Goal: Task Accomplishment & Management: Manage account settings

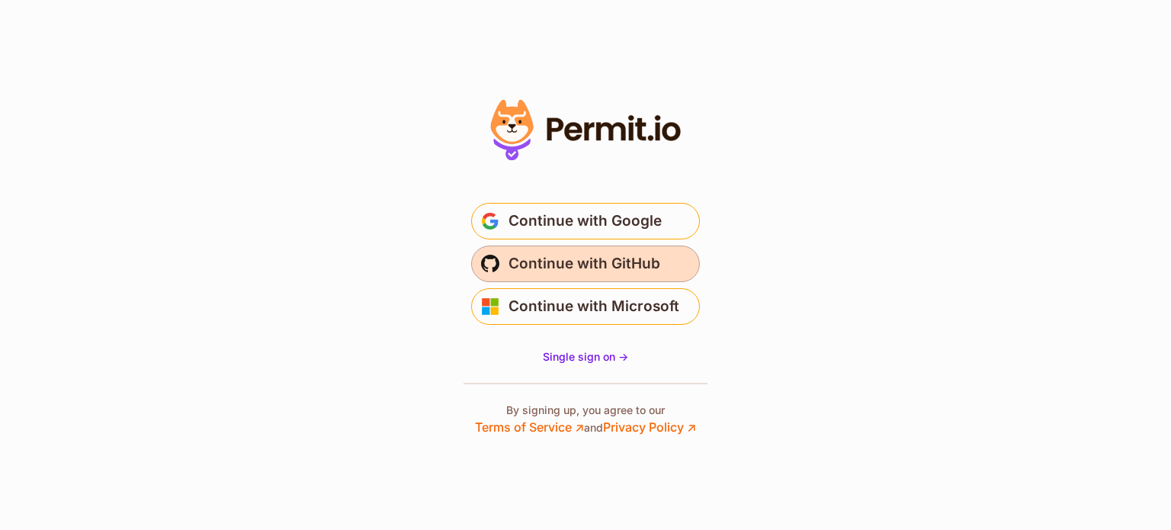
click at [561, 255] on span "Continue with GitHub" at bounding box center [584, 264] width 152 height 24
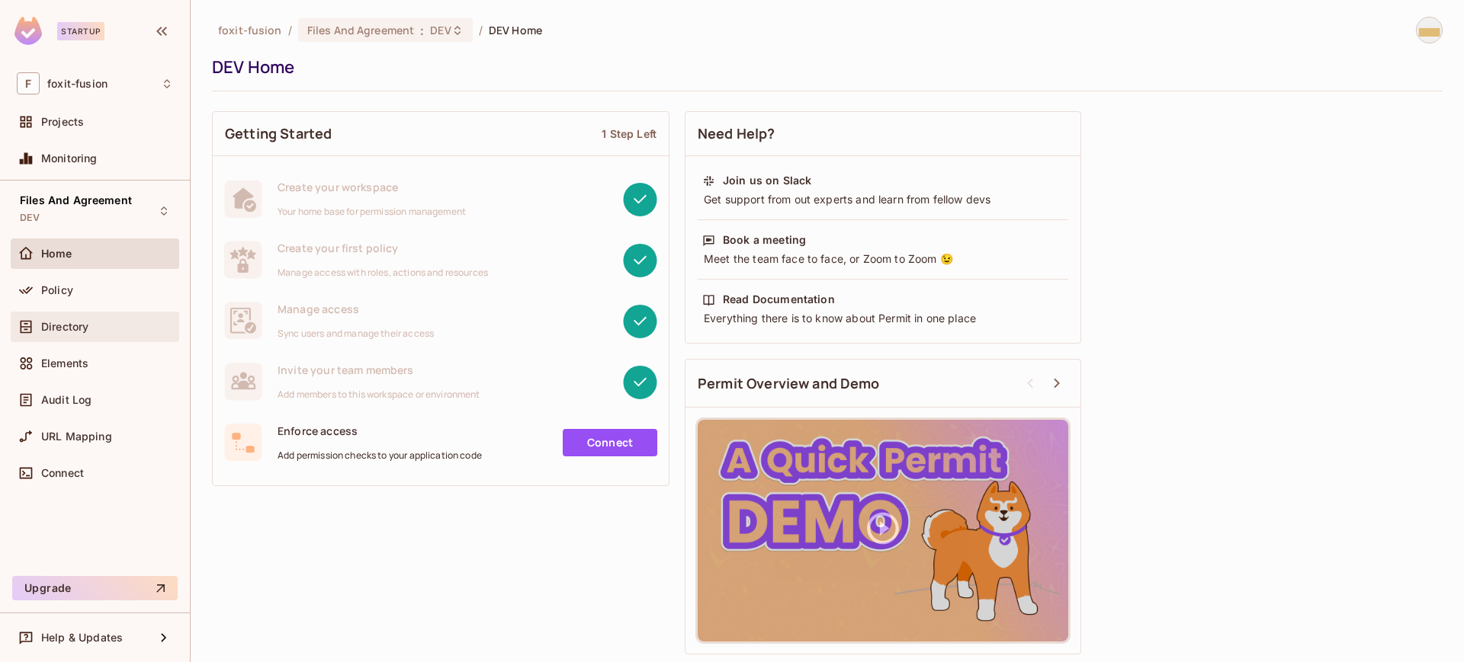
click at [82, 324] on span "Directory" at bounding box center [64, 327] width 47 height 12
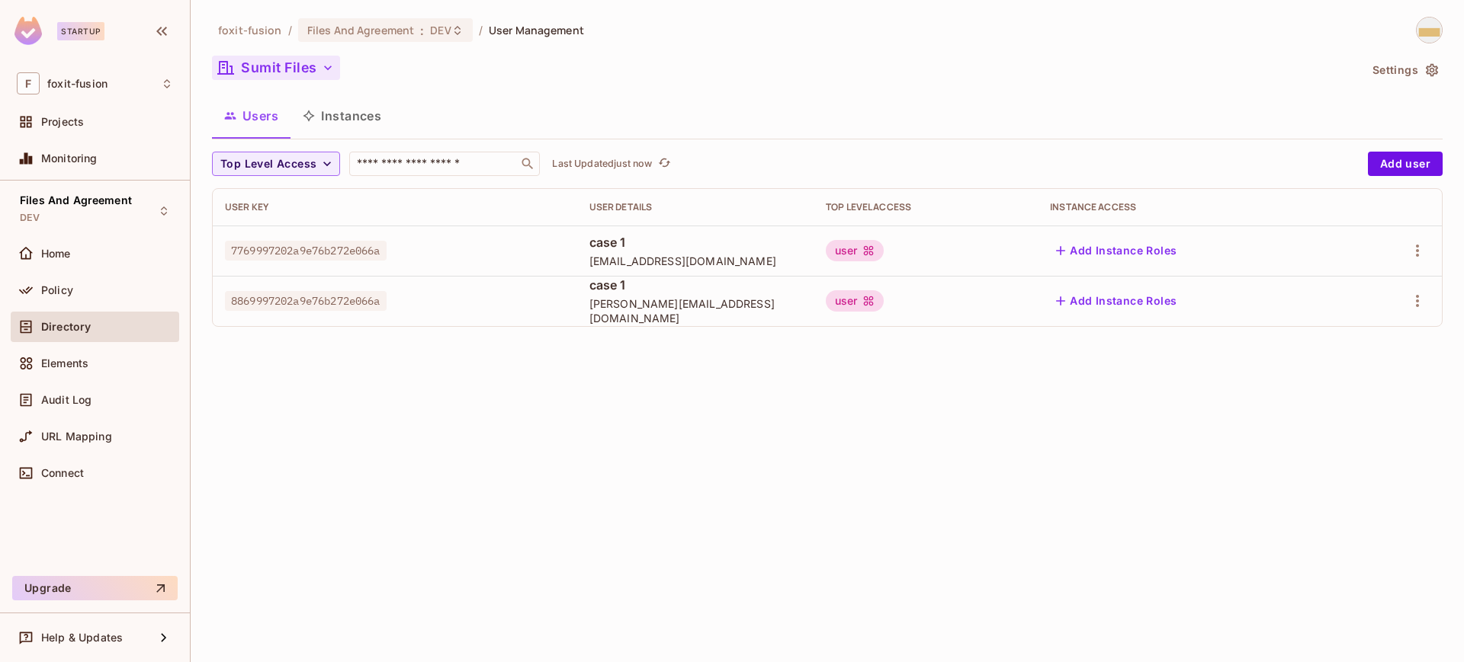
click at [328, 69] on icon "button" at bounding box center [328, 68] width 8 height 5
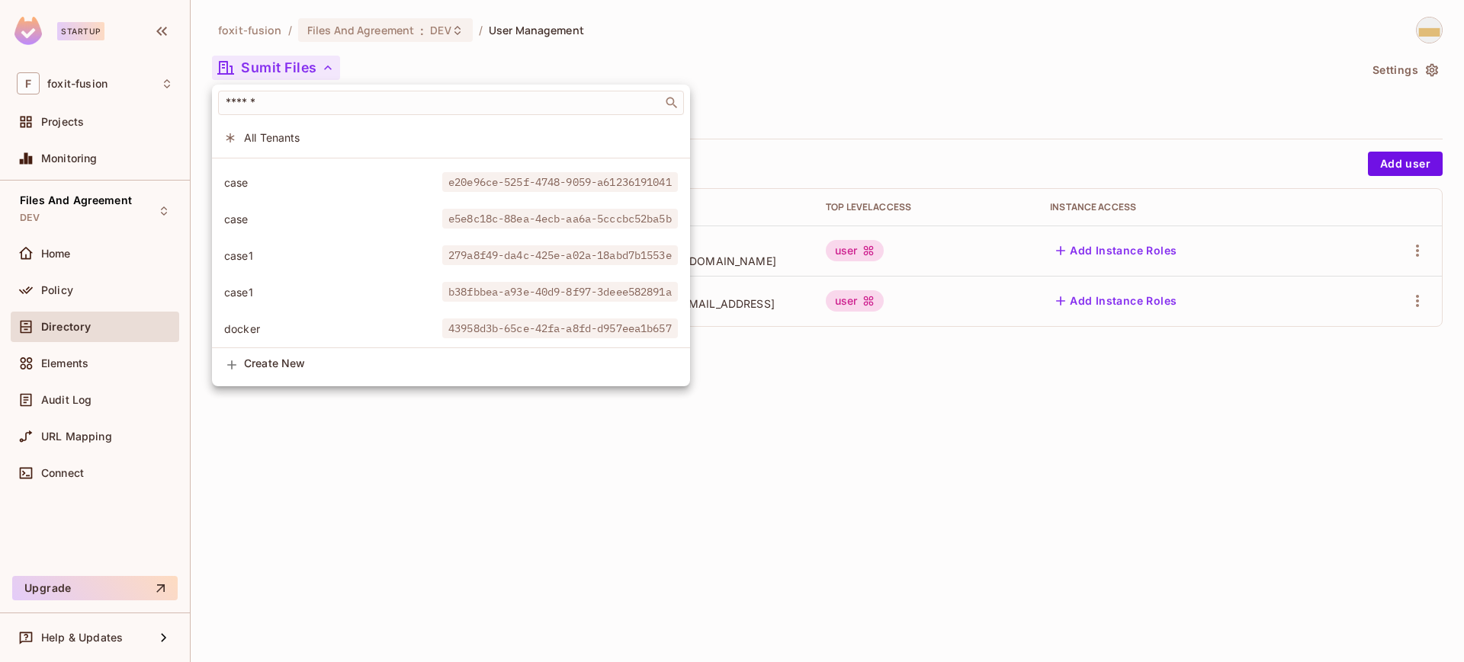
scroll to position [980, 0]
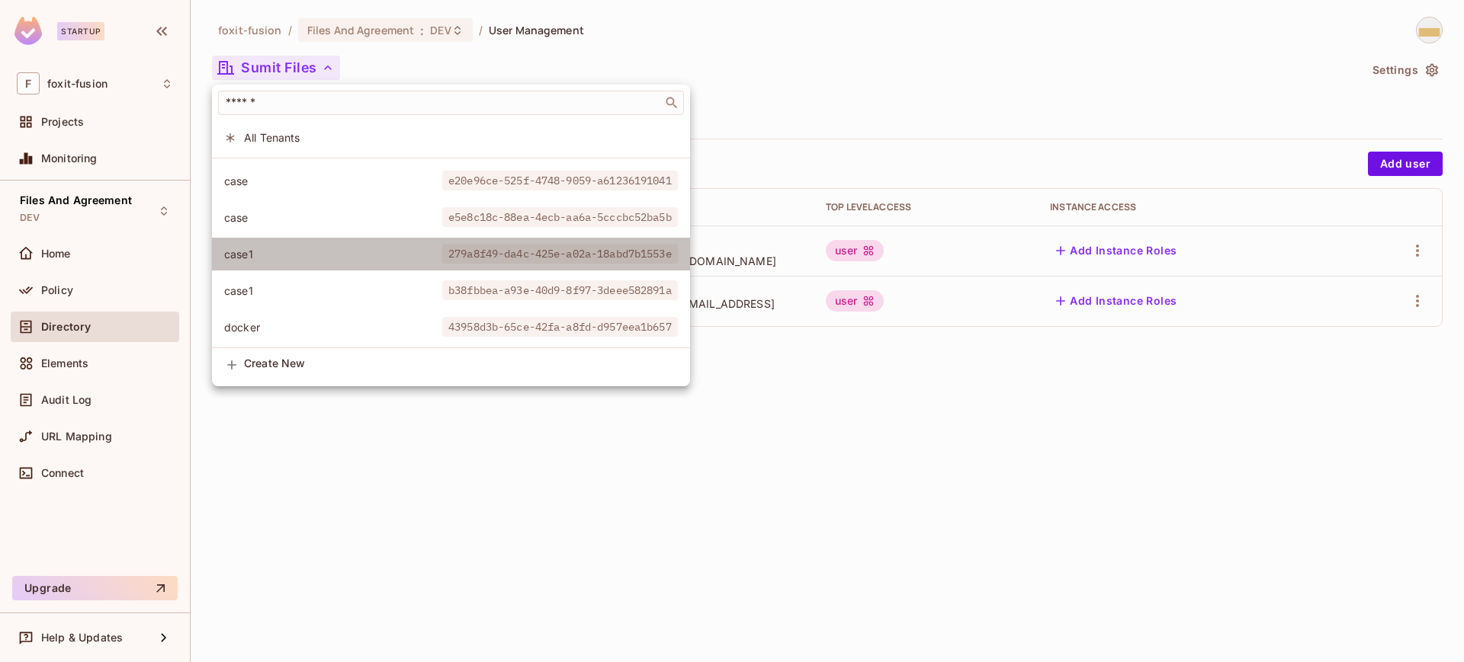
click at [470, 264] on li "case1 279a8f49-da4c-425e-a02a-18abd7b1553e" at bounding box center [451, 254] width 478 height 33
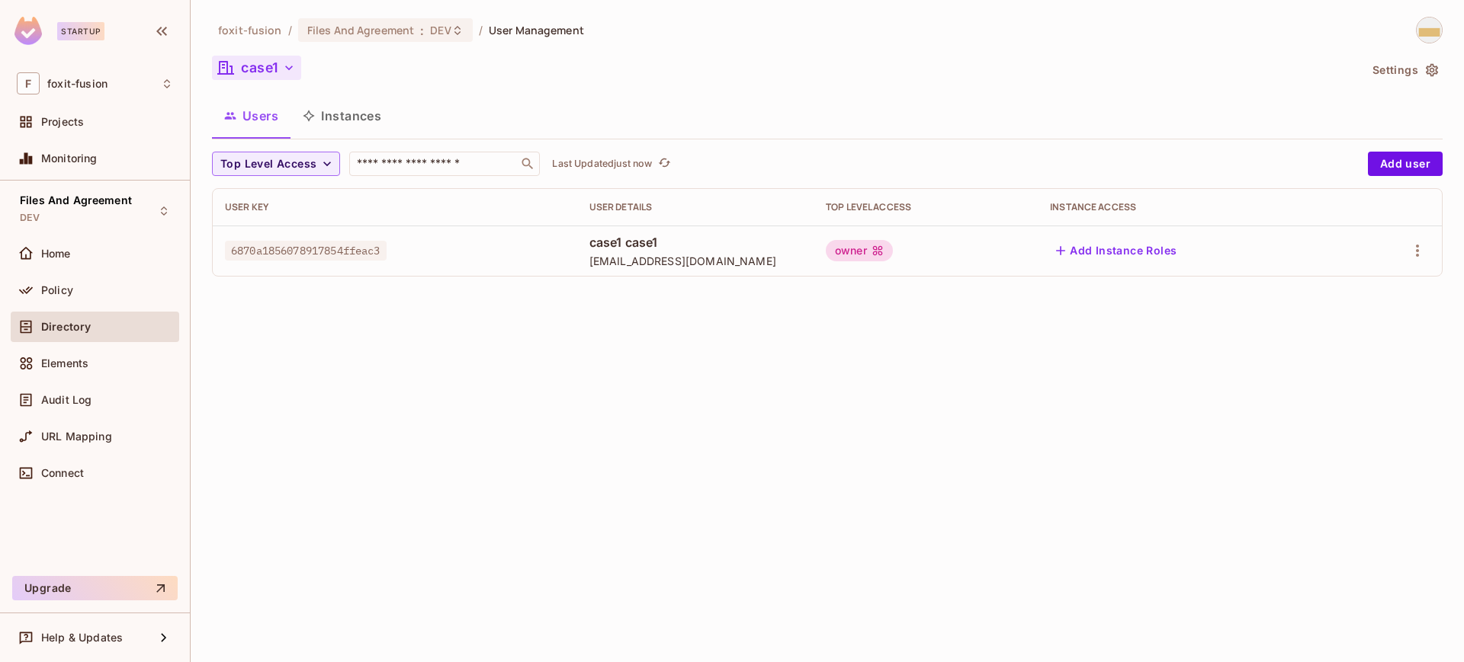
click at [781, 361] on div "foxit-fusion / Files And Agreement : DEV / User Management case1 Settings Users…" at bounding box center [827, 331] width 1273 height 662
click at [1397, 172] on button "Add user" at bounding box center [1405, 164] width 75 height 24
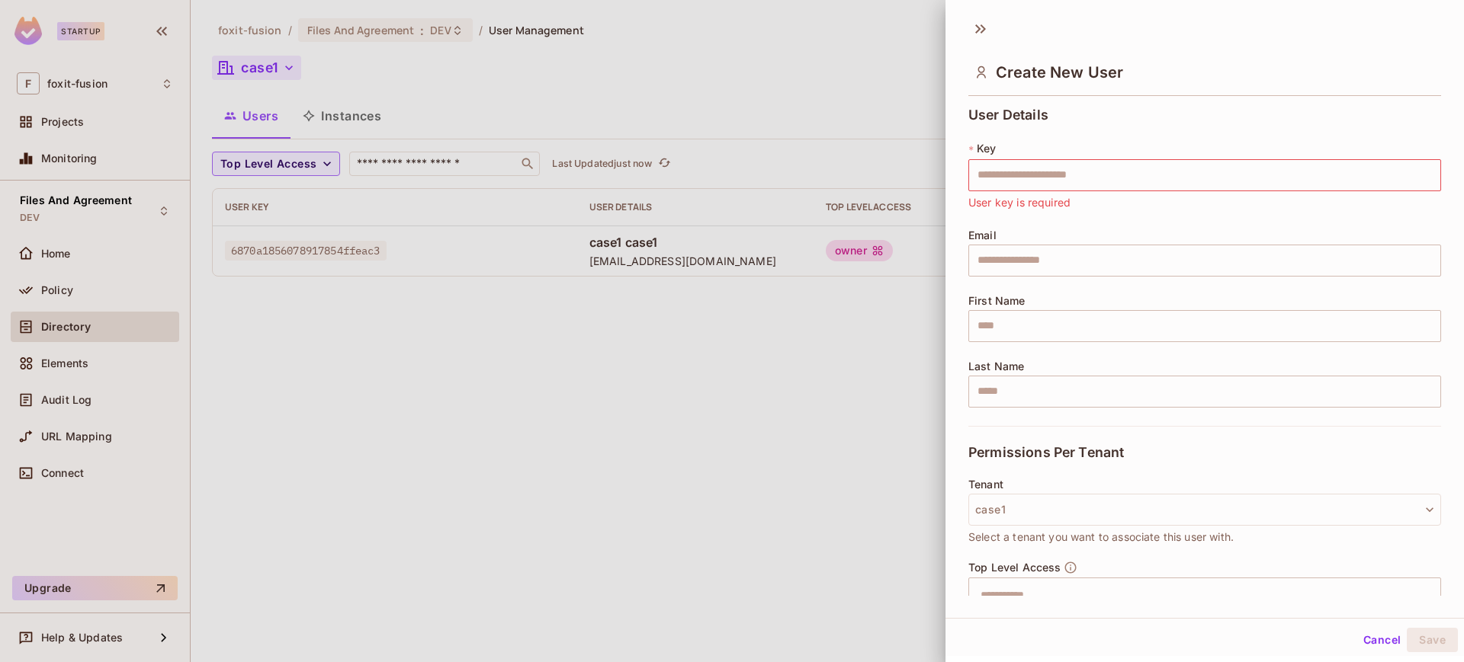
click at [803, 384] on div at bounding box center [732, 331] width 1464 height 662
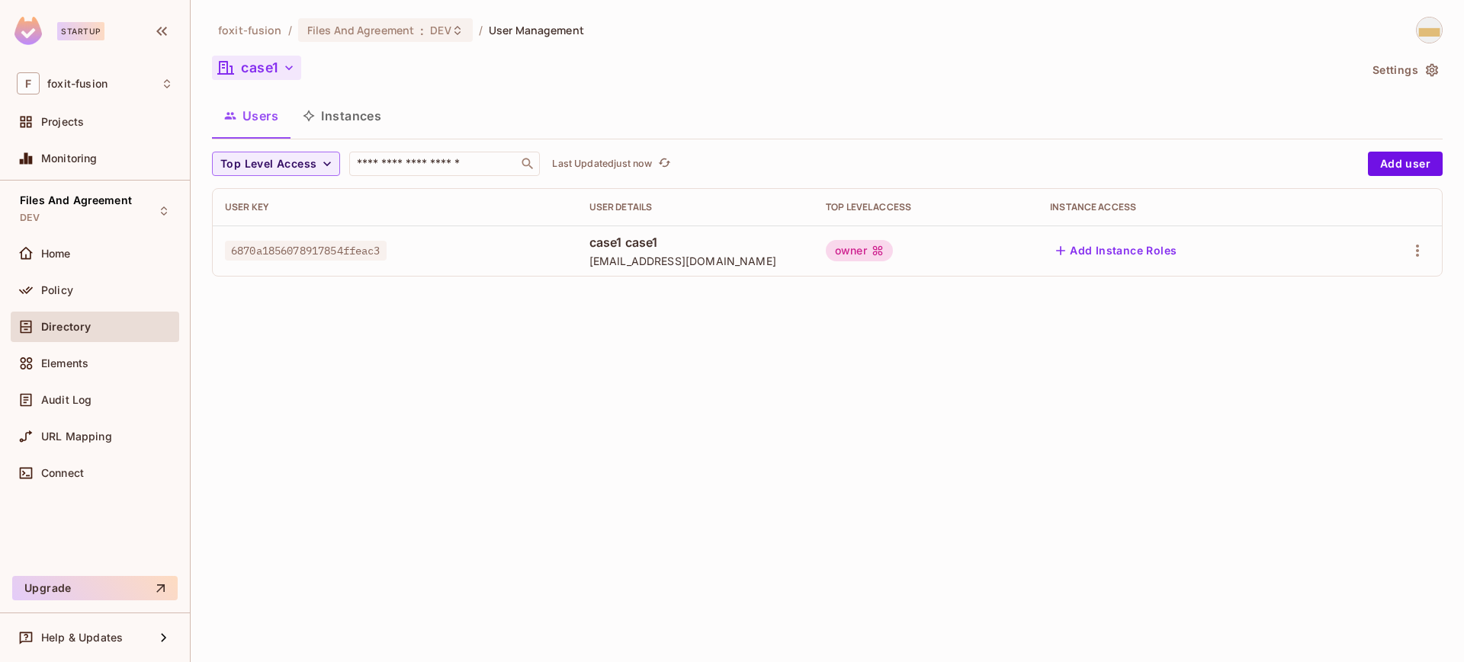
click at [290, 69] on icon "button" at bounding box center [288, 67] width 15 height 15
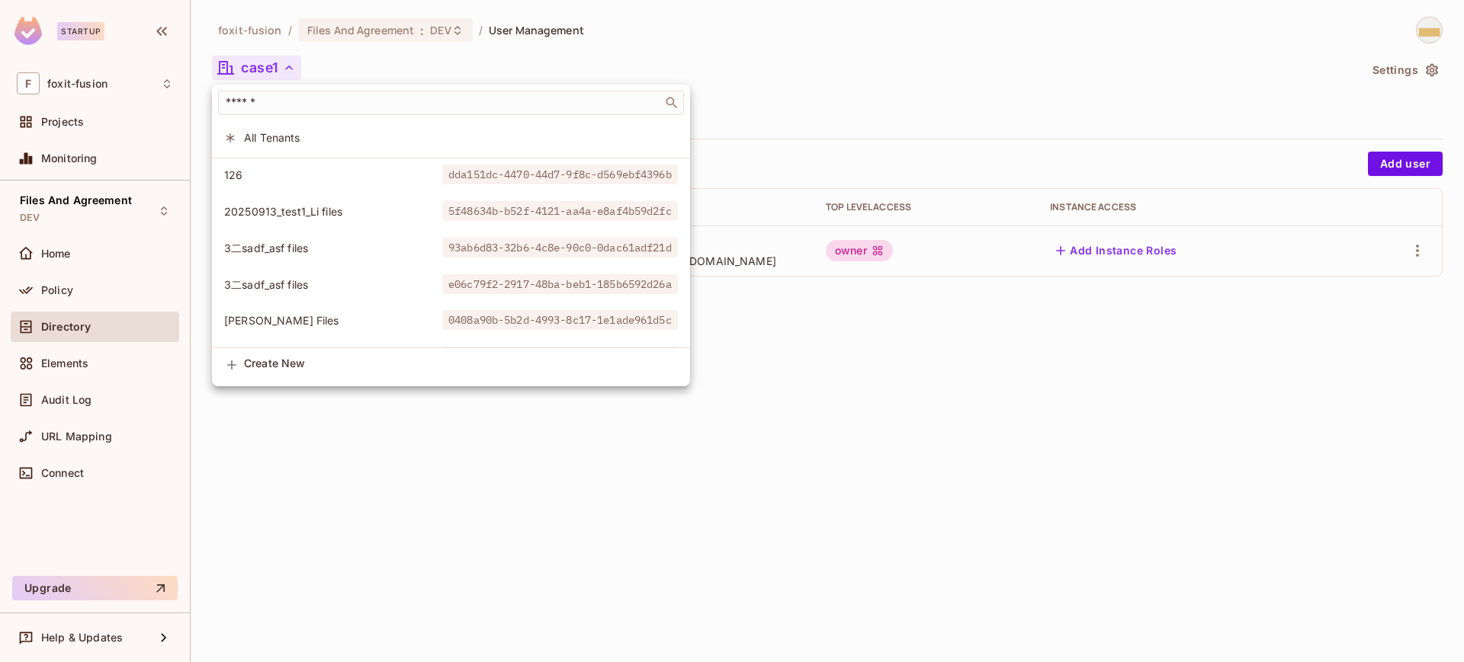
click at [1078, 81] on div at bounding box center [732, 331] width 1464 height 662
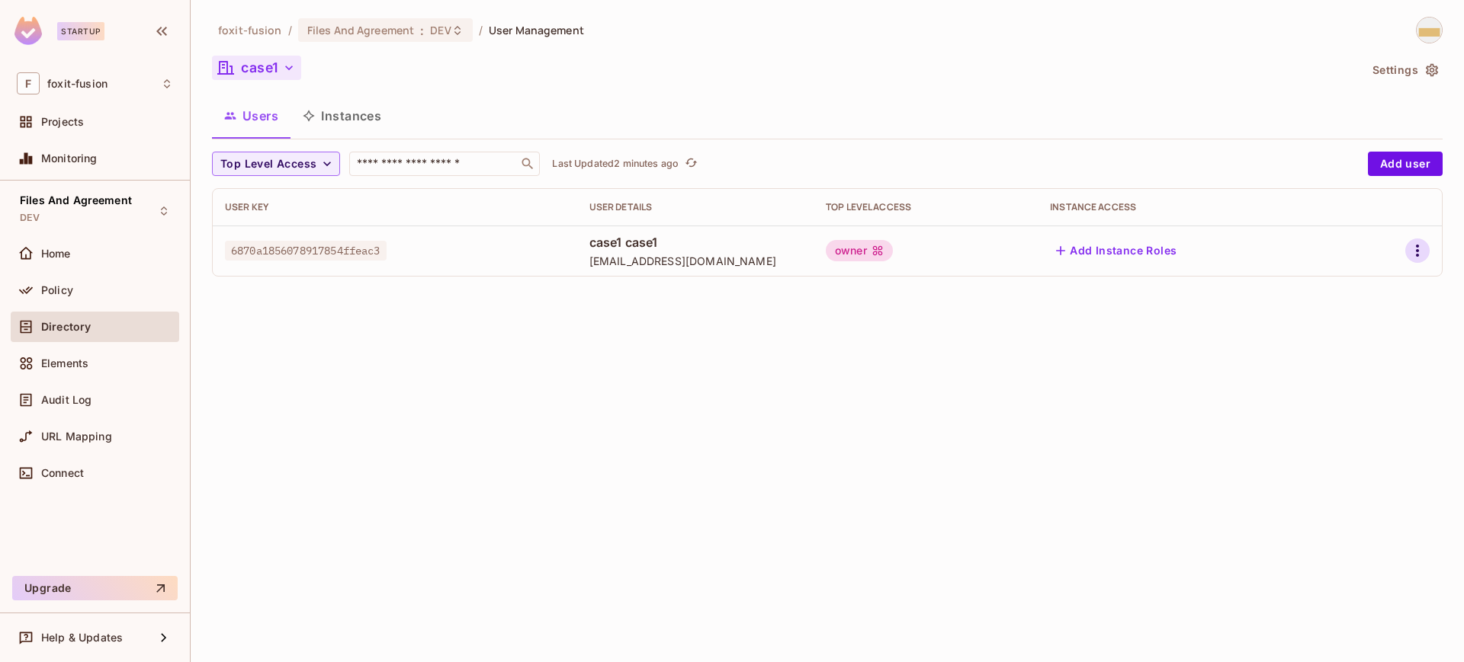
click at [1423, 246] on icon "button" at bounding box center [1417, 251] width 18 height 18
click at [385, 117] on div at bounding box center [732, 331] width 1464 height 662
click at [359, 115] on button "Instances" at bounding box center [341, 116] width 103 height 38
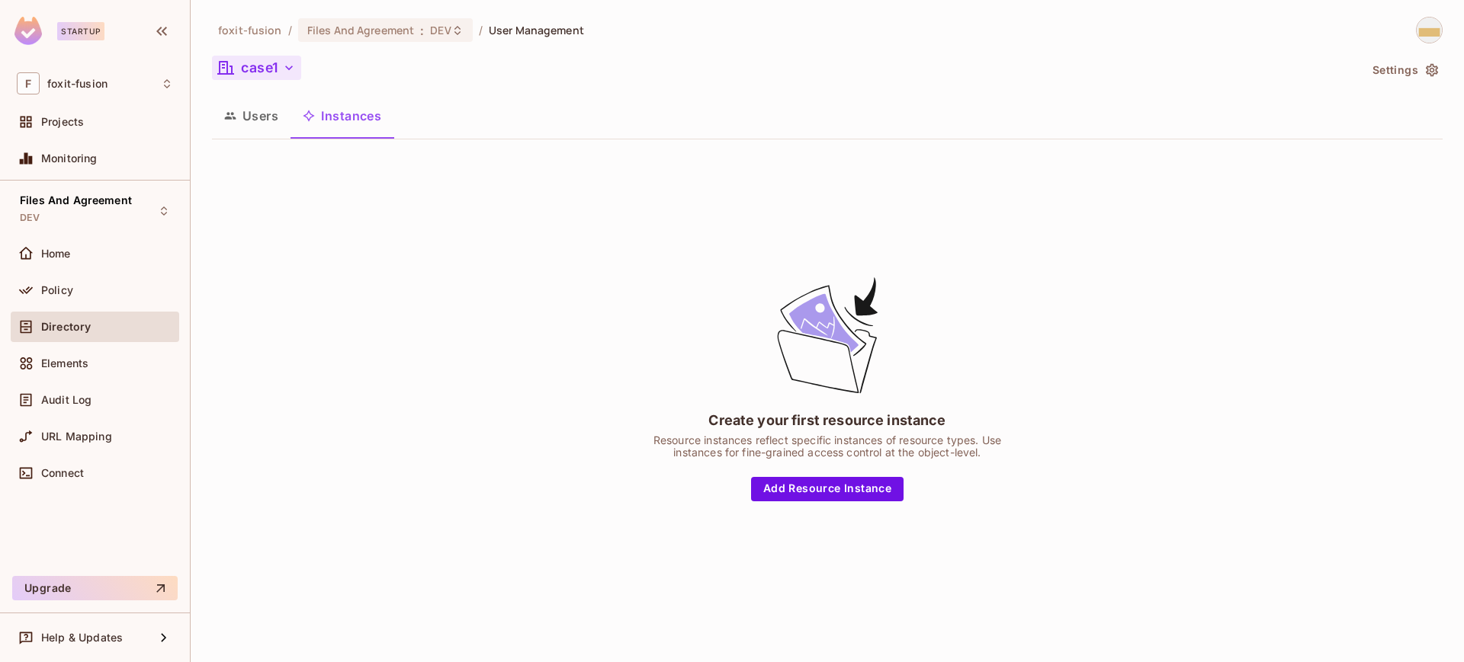
click at [268, 114] on button "Users" at bounding box center [251, 116] width 79 height 38
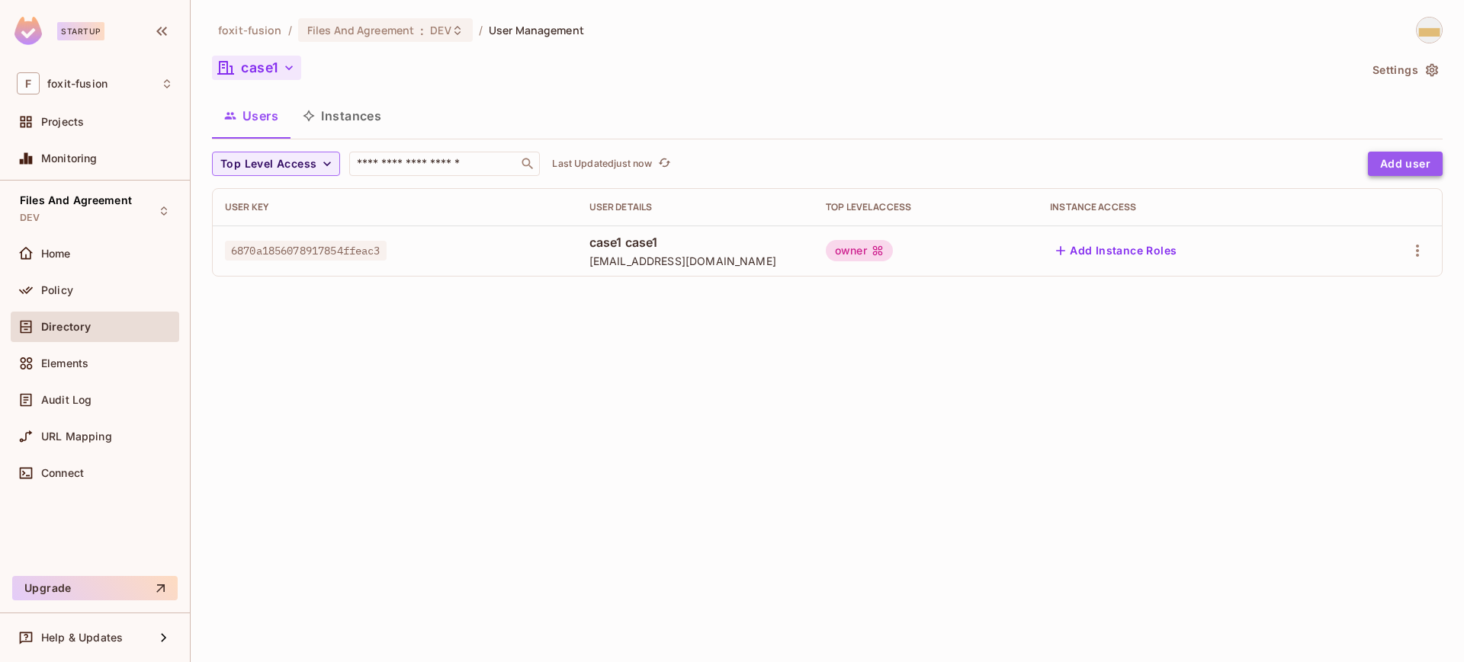
click at [1413, 158] on button "Add user" at bounding box center [1405, 164] width 75 height 24
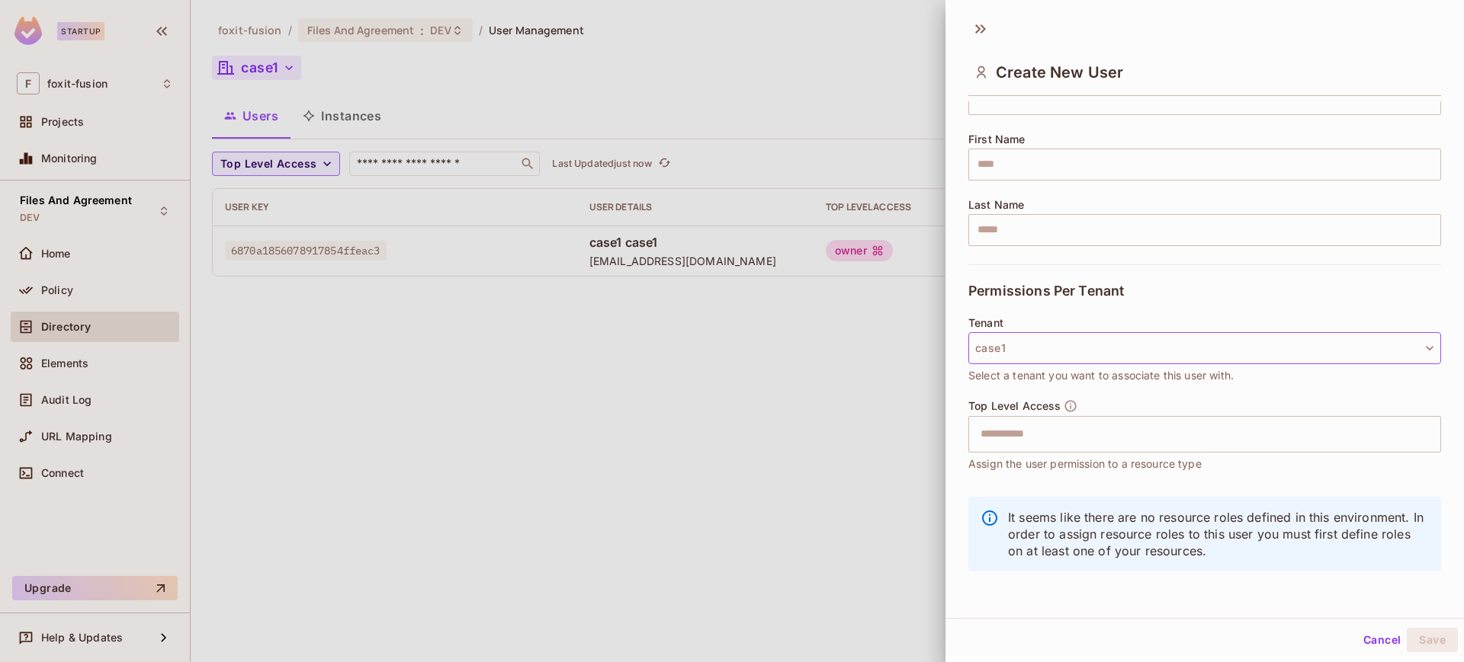
scroll to position [66, 0]
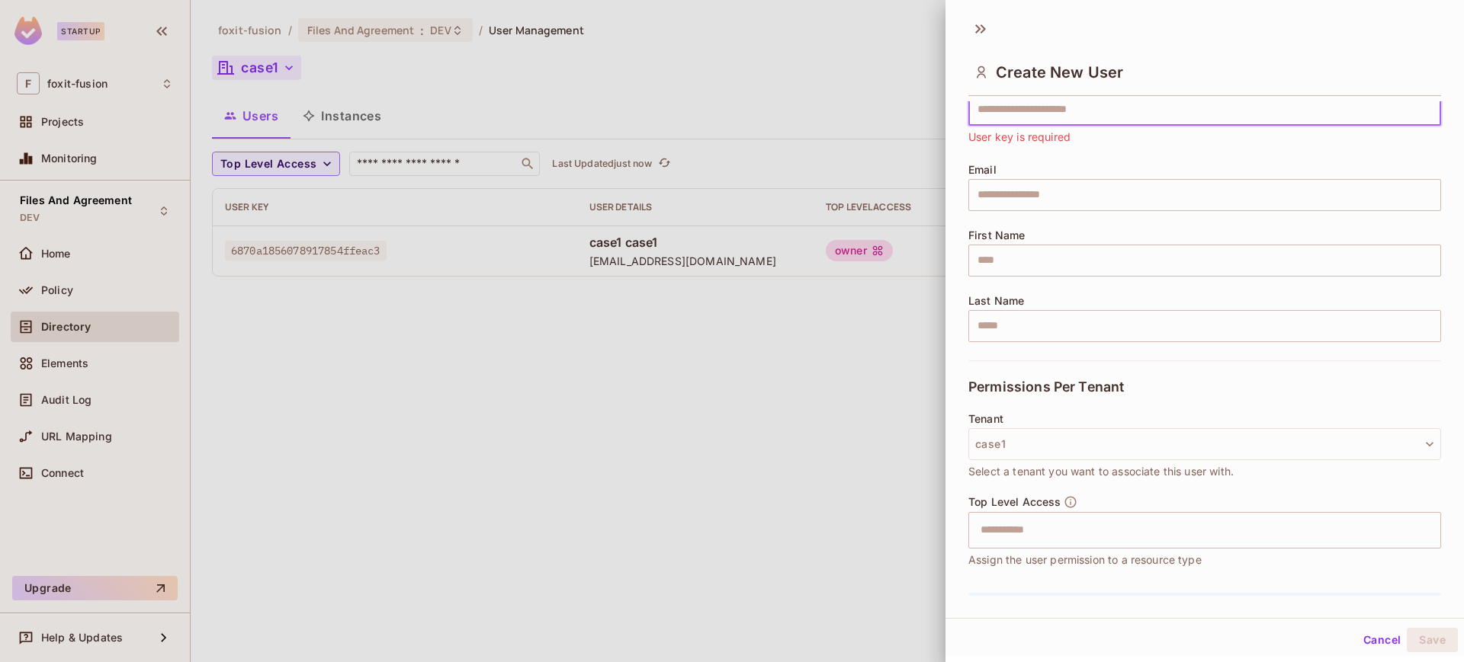
click at [1041, 115] on input "text" at bounding box center [1204, 110] width 473 height 32
paste input "**********"
type input "**********"
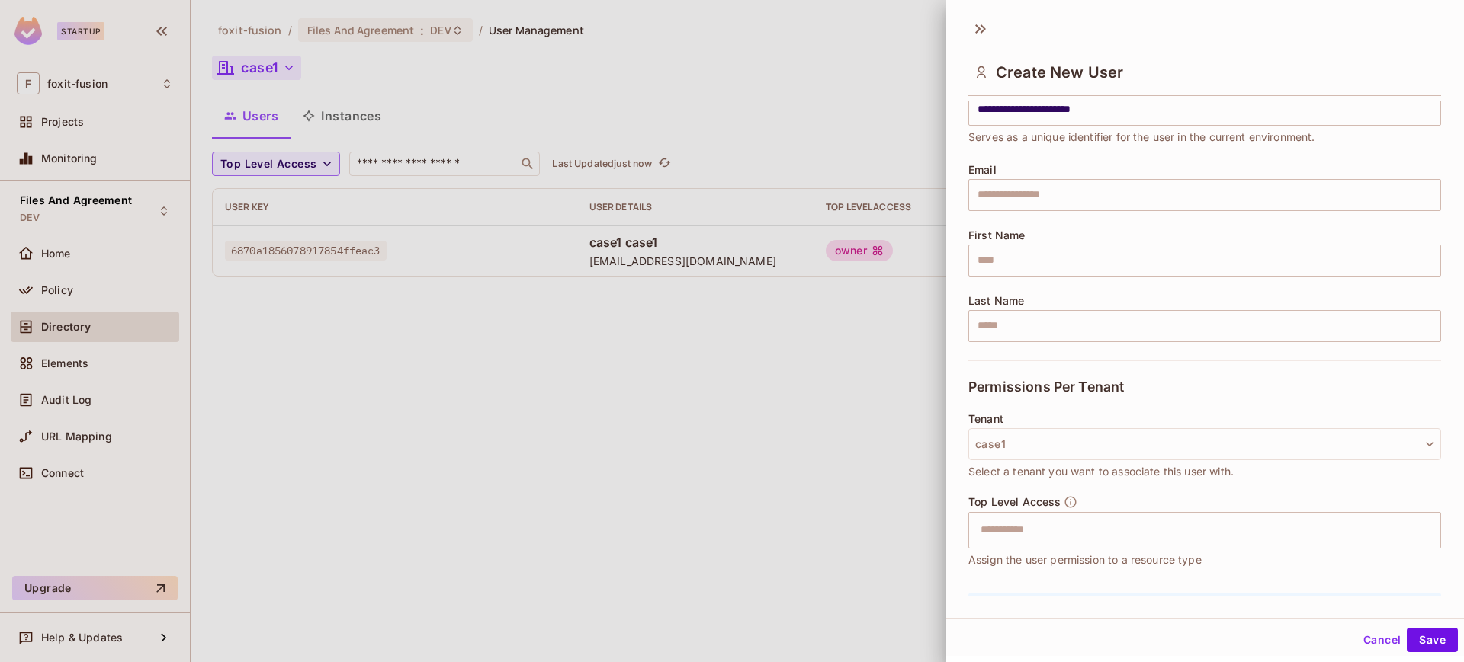
click at [1077, 172] on div "Email ​" at bounding box center [1204, 187] width 473 height 47
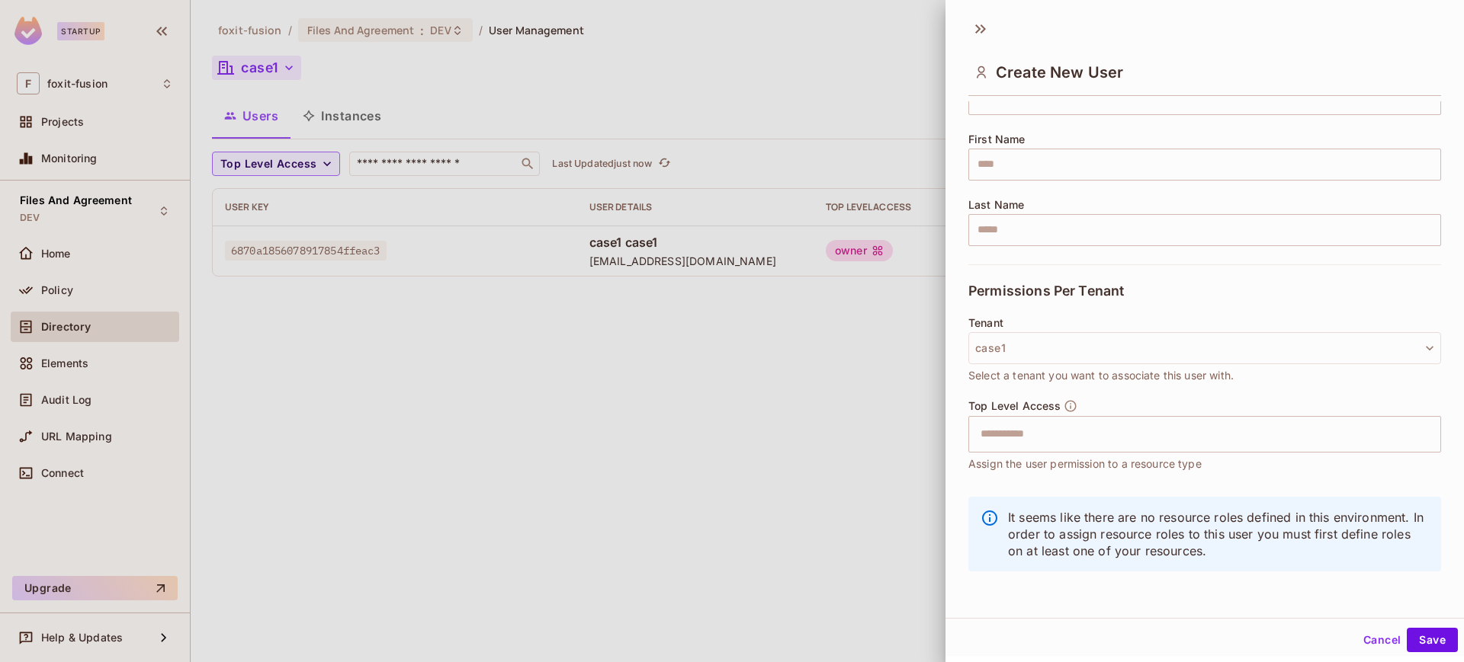
scroll to position [0, 0]
click at [755, 351] on div at bounding box center [732, 331] width 1464 height 662
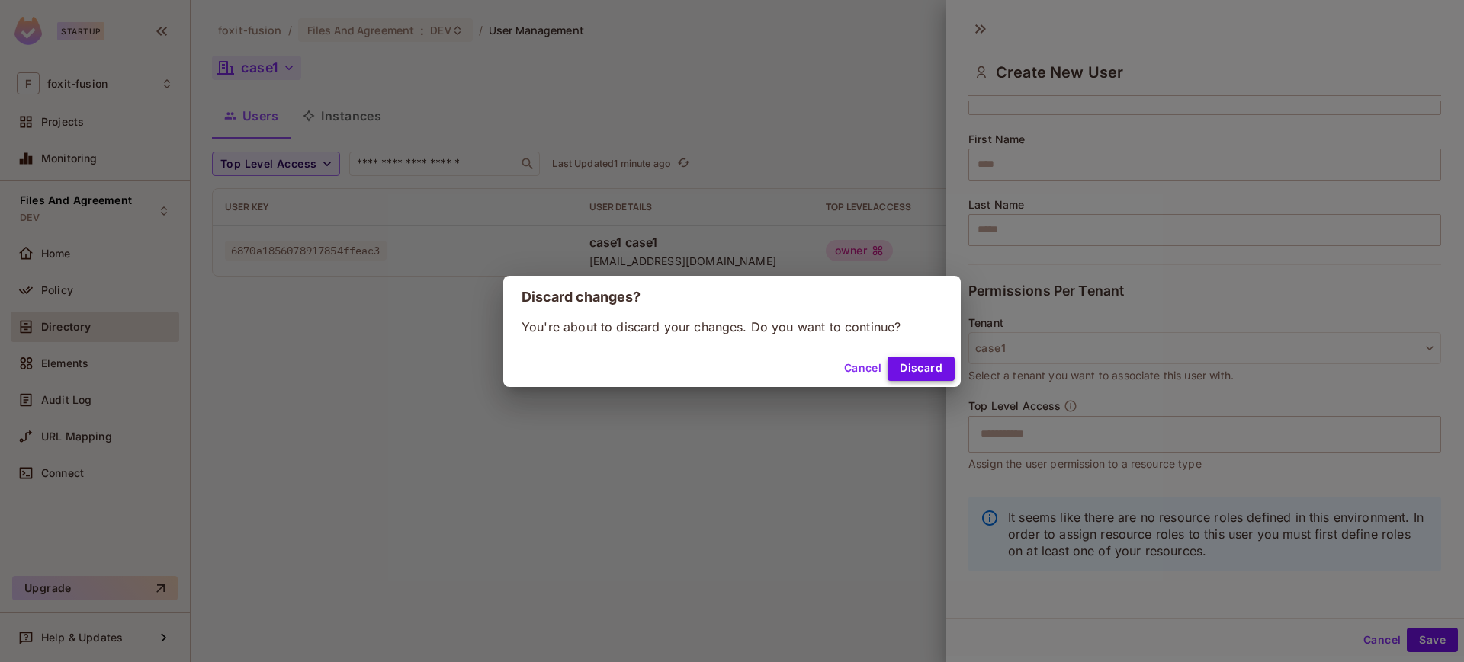
click at [919, 359] on button "Discard" at bounding box center [920, 369] width 67 height 24
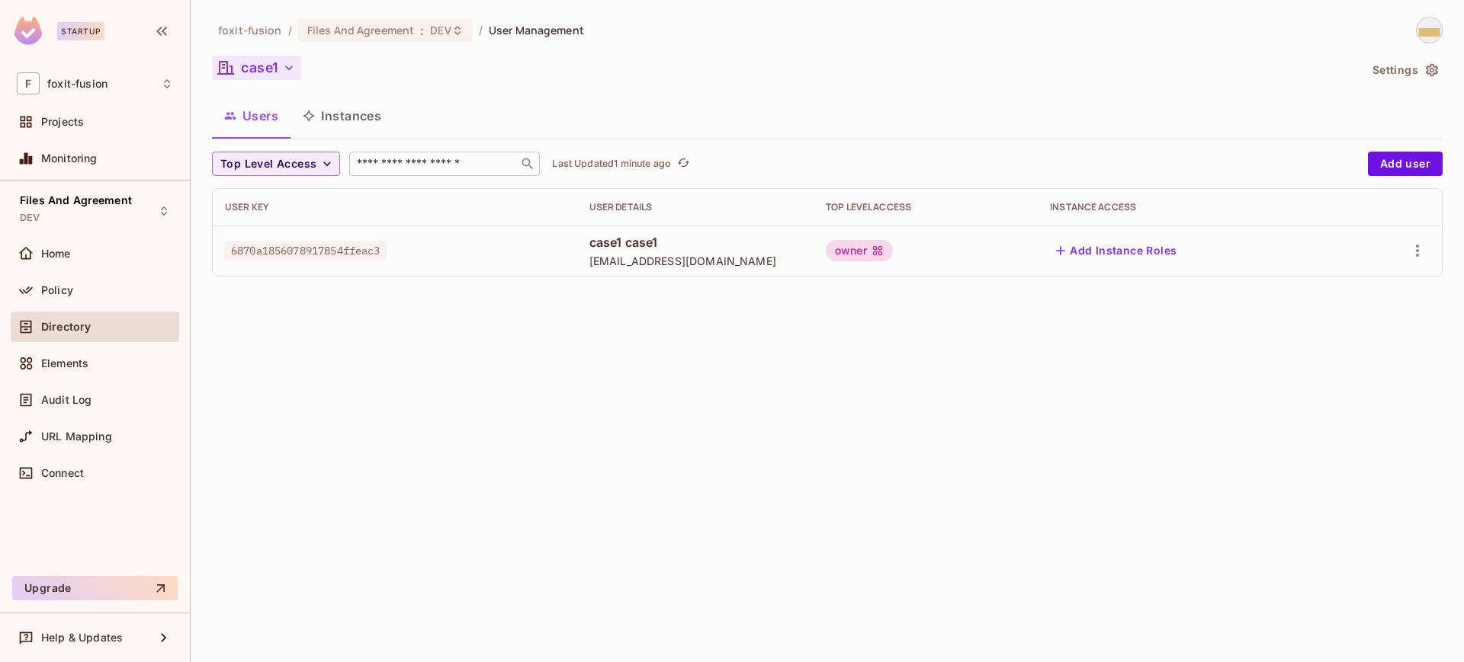
click at [477, 172] on div "​" at bounding box center [444, 164] width 191 height 24
click at [286, 68] on icon "button" at bounding box center [288, 67] width 15 height 15
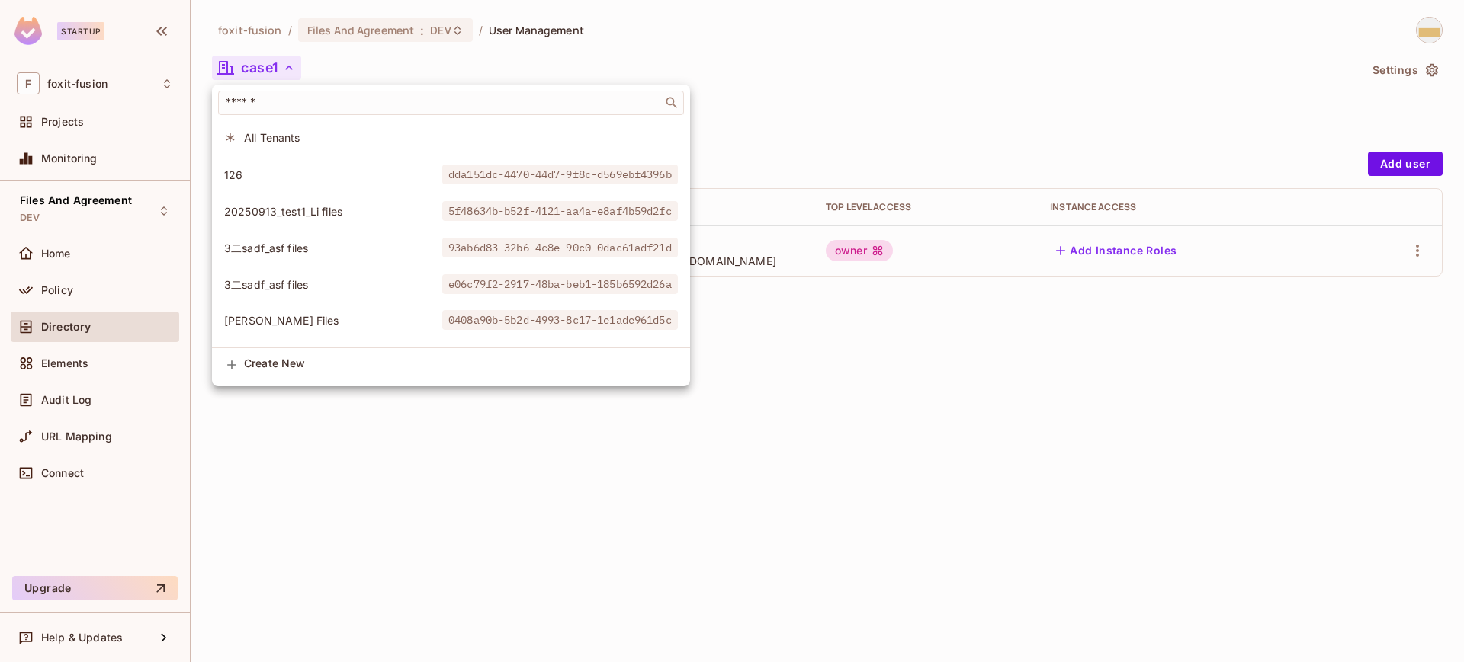
click at [278, 144] on span "All Tenants" at bounding box center [461, 137] width 434 height 14
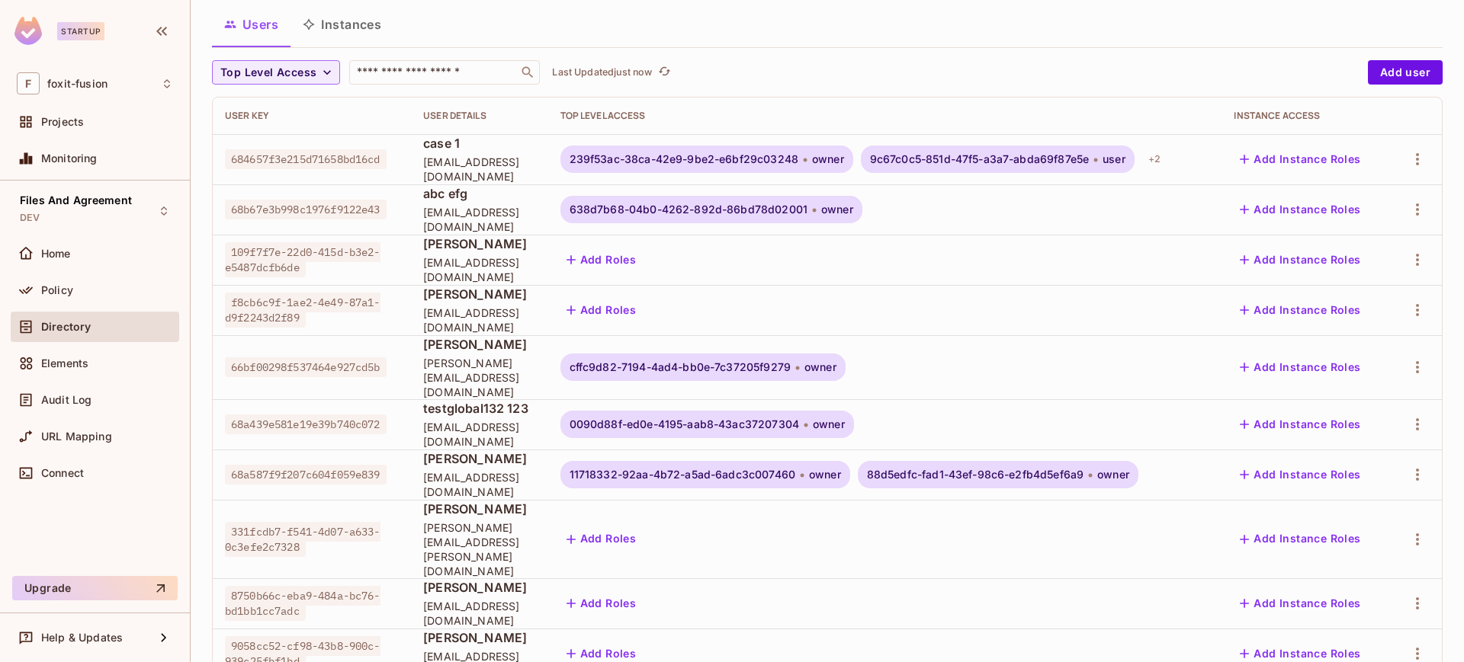
scroll to position [417, 0]
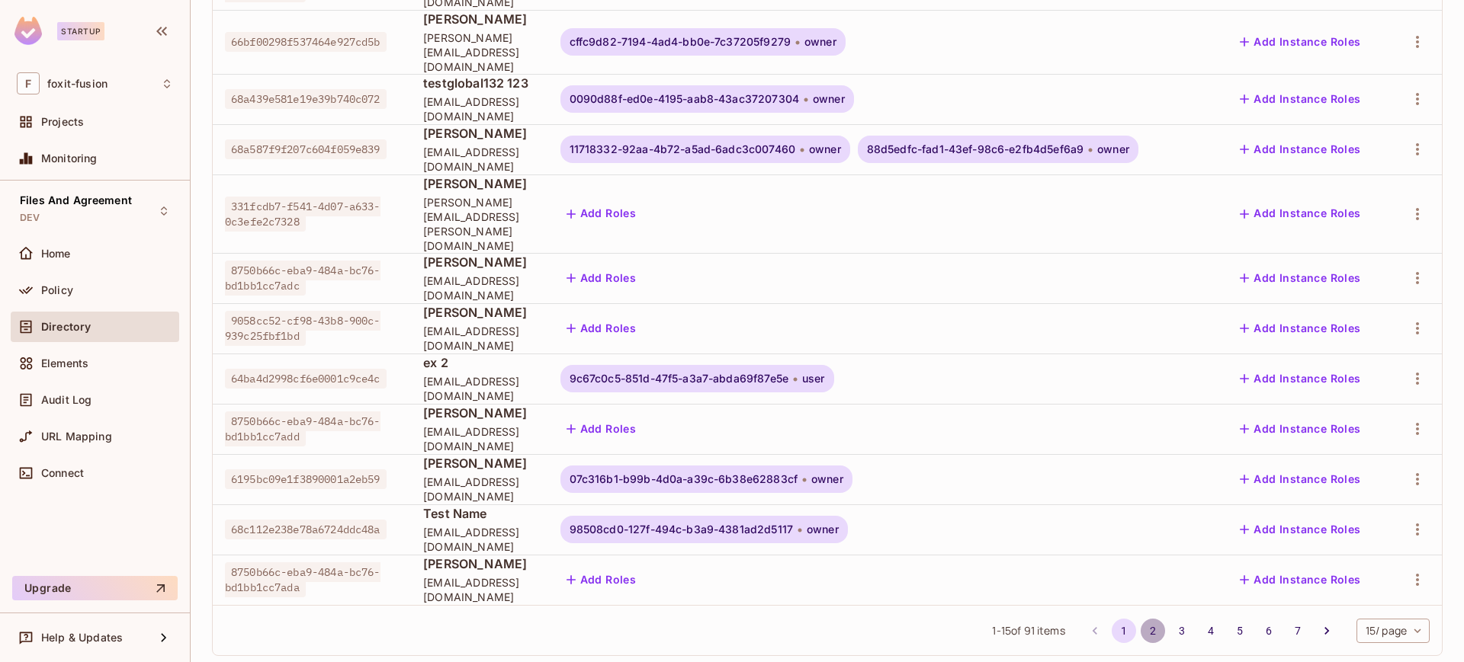
click at [1140, 619] on button "2" at bounding box center [1152, 631] width 24 height 24
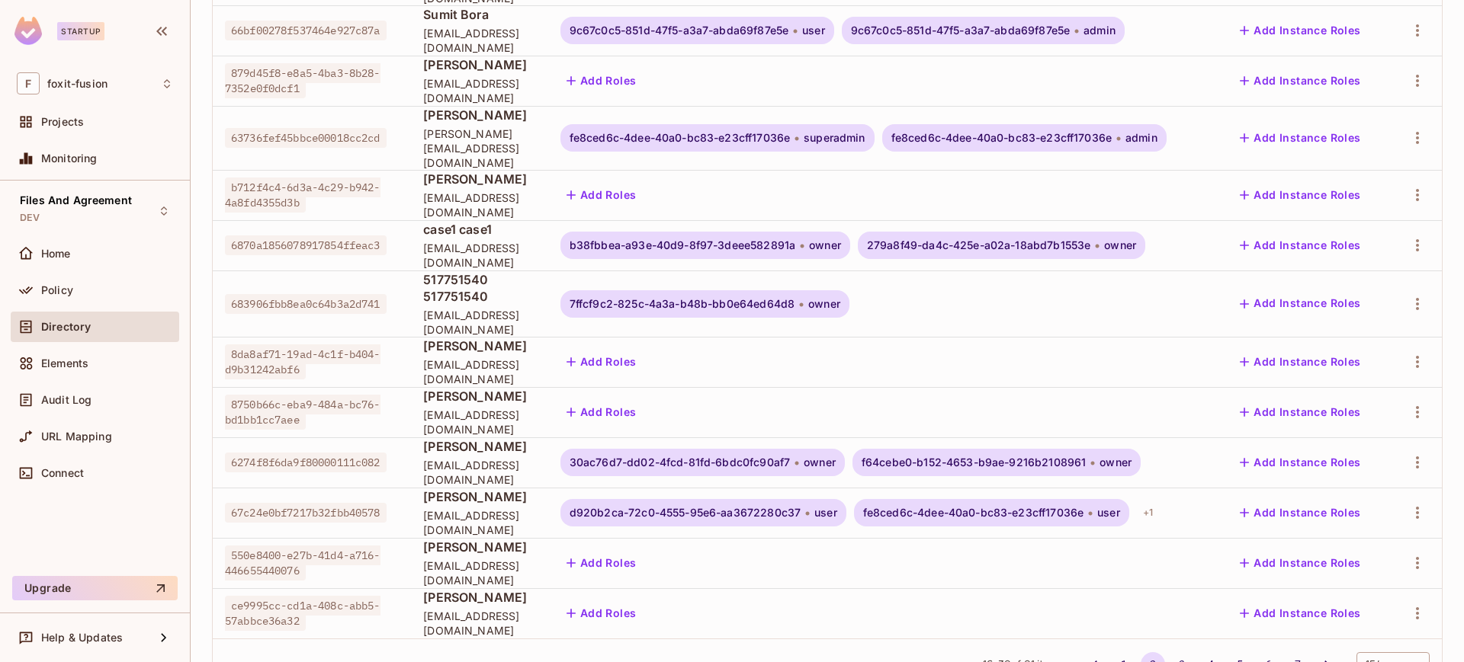
scroll to position [396, 0]
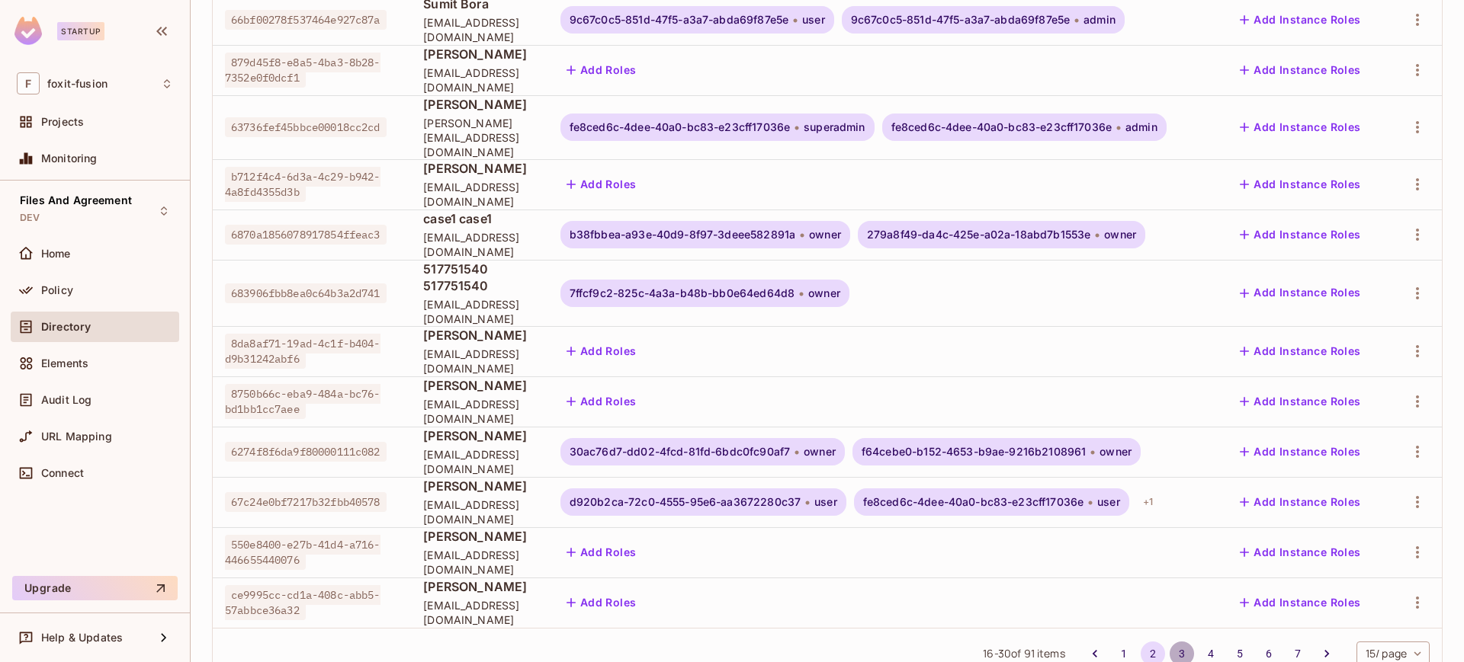
click at [1170, 642] on button "3" at bounding box center [1181, 654] width 24 height 24
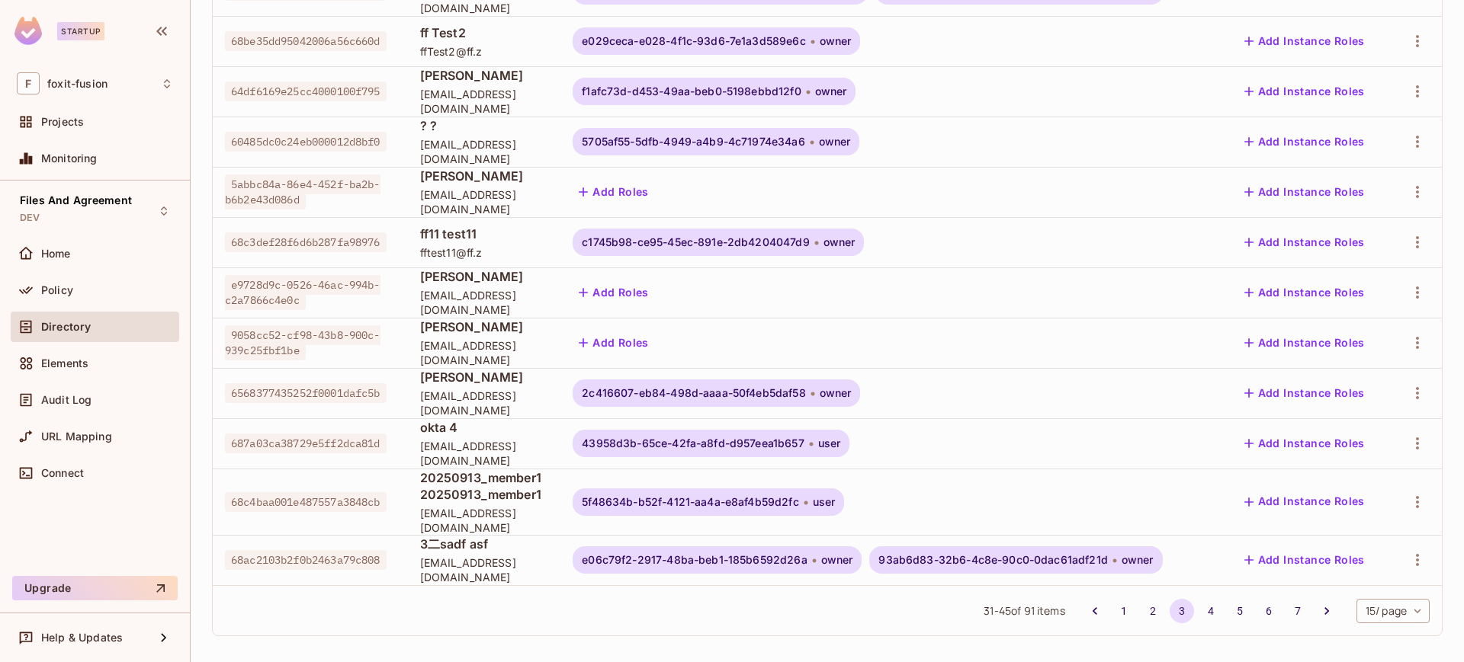
scroll to position [418, 0]
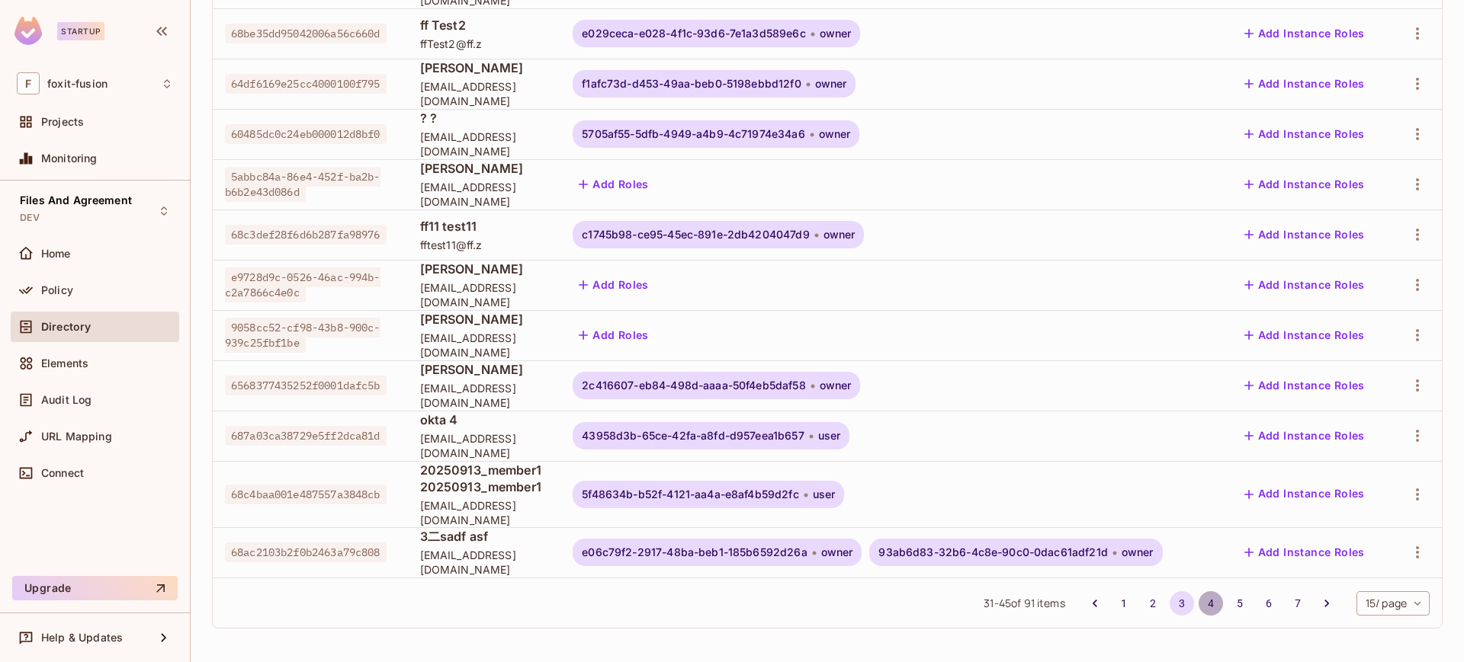
click at [1201, 597] on button "4" at bounding box center [1210, 604] width 24 height 24
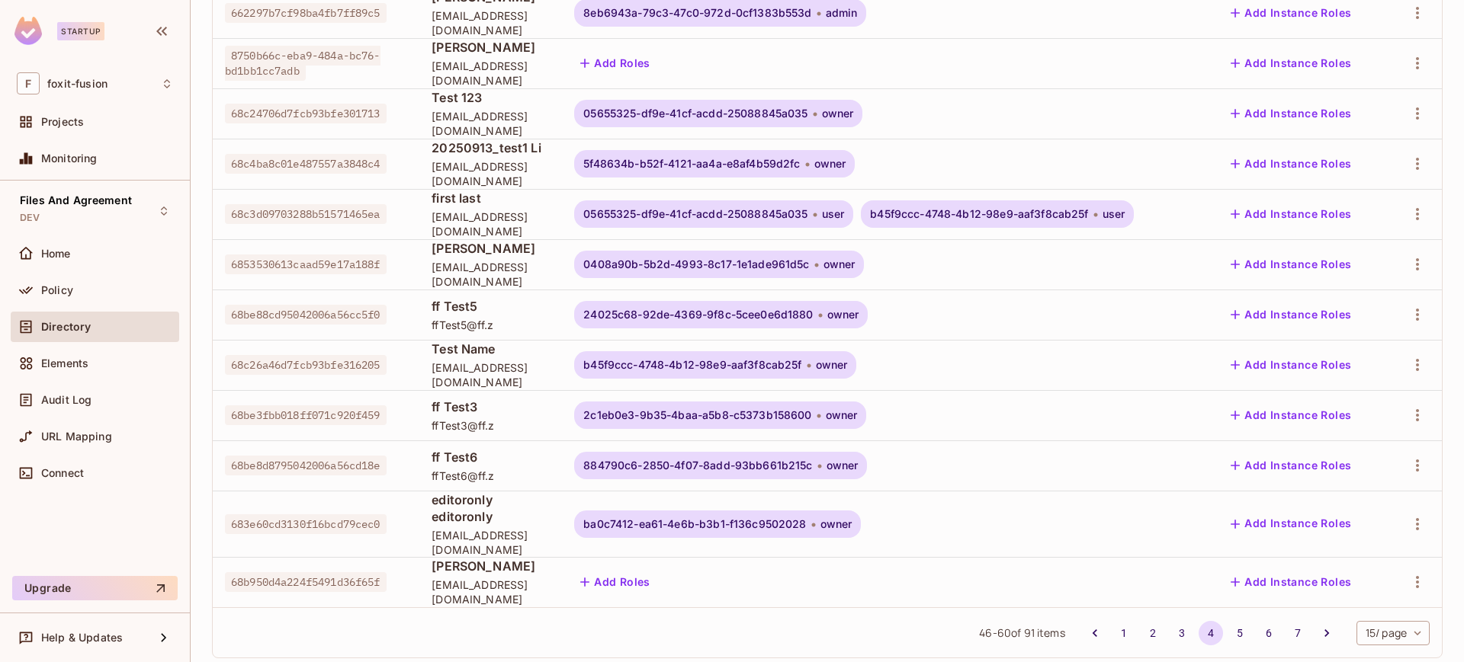
scroll to position [0, 0]
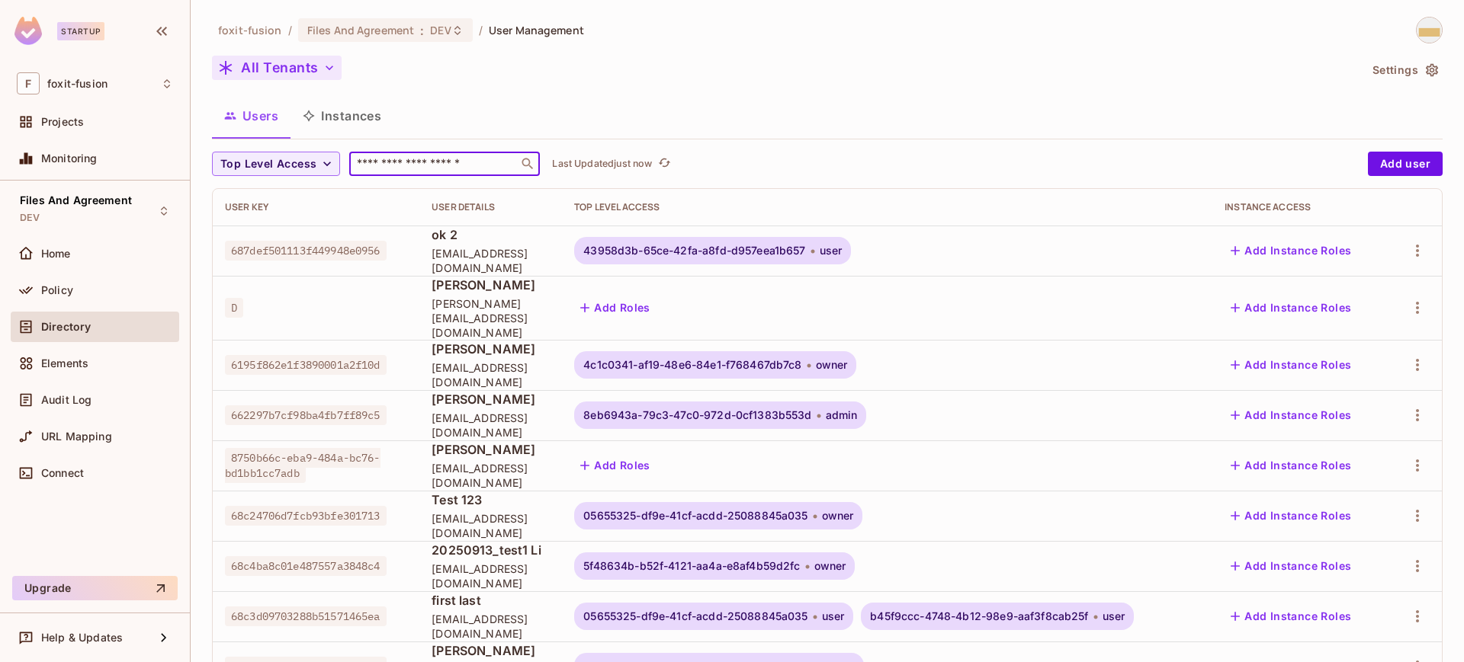
click at [462, 165] on input "text" at bounding box center [434, 163] width 160 height 15
paste input "**********"
type input "**********"
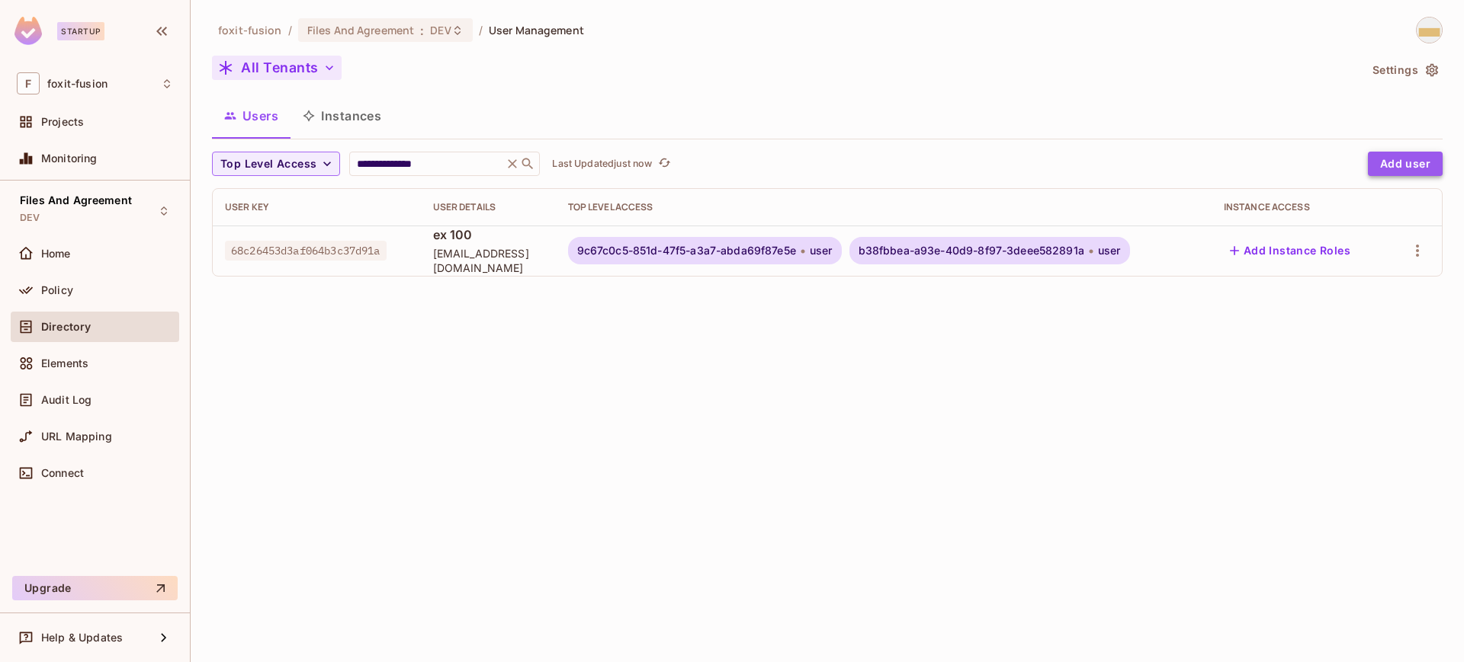
click at [1397, 159] on button "Add user" at bounding box center [1405, 164] width 75 height 24
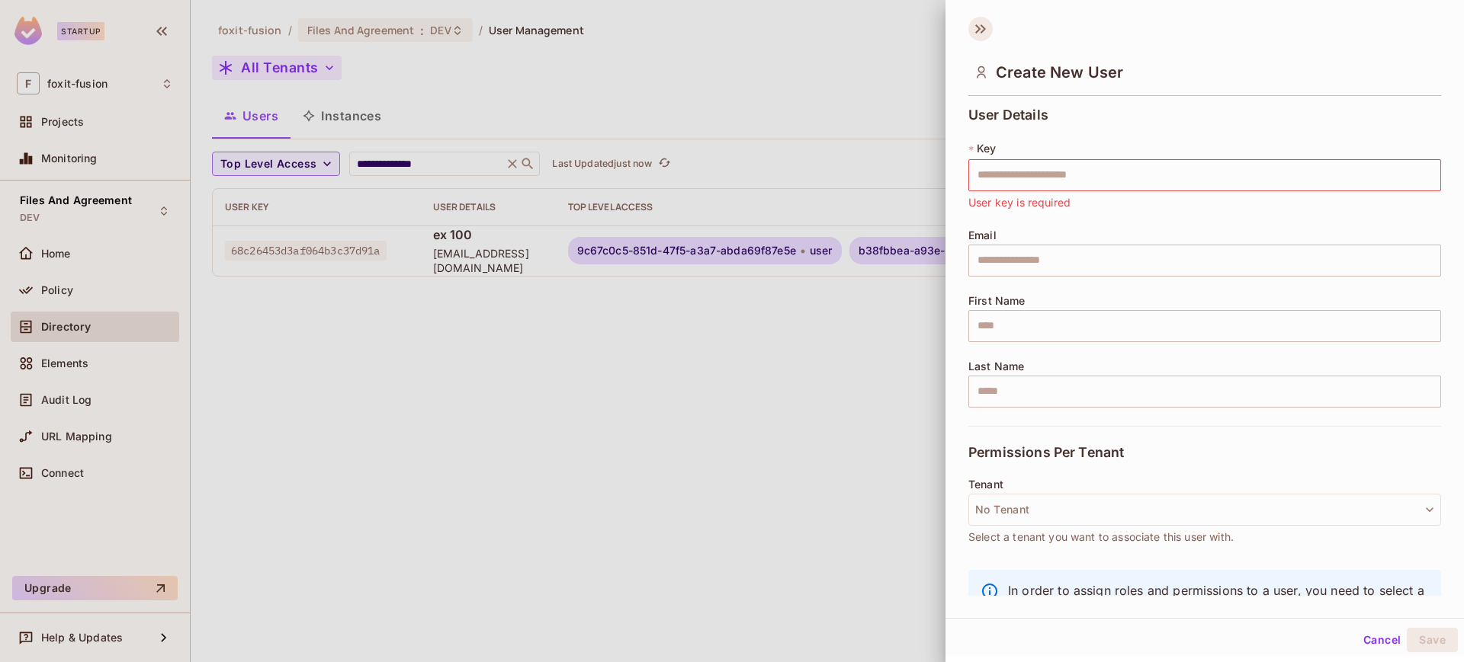
click at [976, 25] on icon at bounding box center [977, 28] width 5 height 9
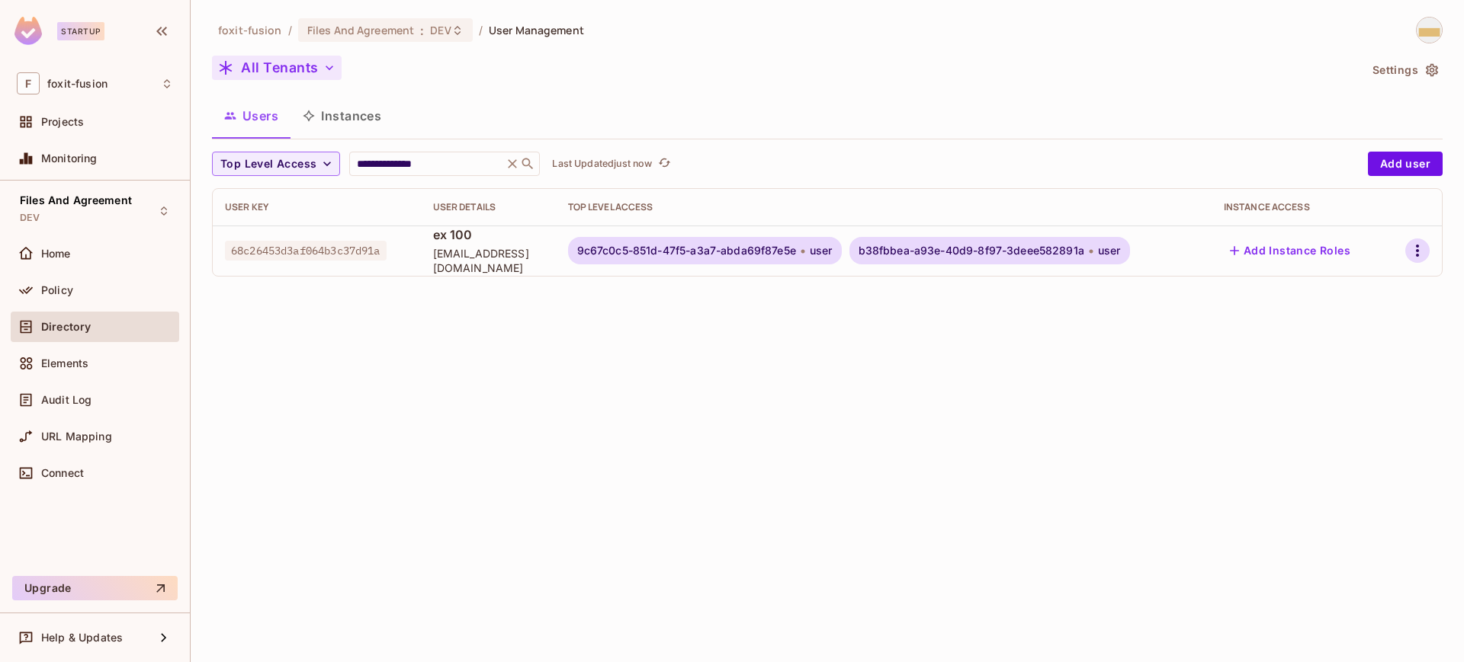
click at [1412, 247] on icon "button" at bounding box center [1417, 251] width 18 height 18
click at [1092, 412] on div at bounding box center [732, 331] width 1464 height 662
drag, startPoint x: 383, startPoint y: 247, endPoint x: 362, endPoint y: 249, distance: 21.4
click at [362, 249] on span "68c26453d3af064b3c37d91a" at bounding box center [306, 251] width 162 height 20
click at [386, 249] on span "68c26453d3af064b3c37d91a" at bounding box center [306, 251] width 162 height 20
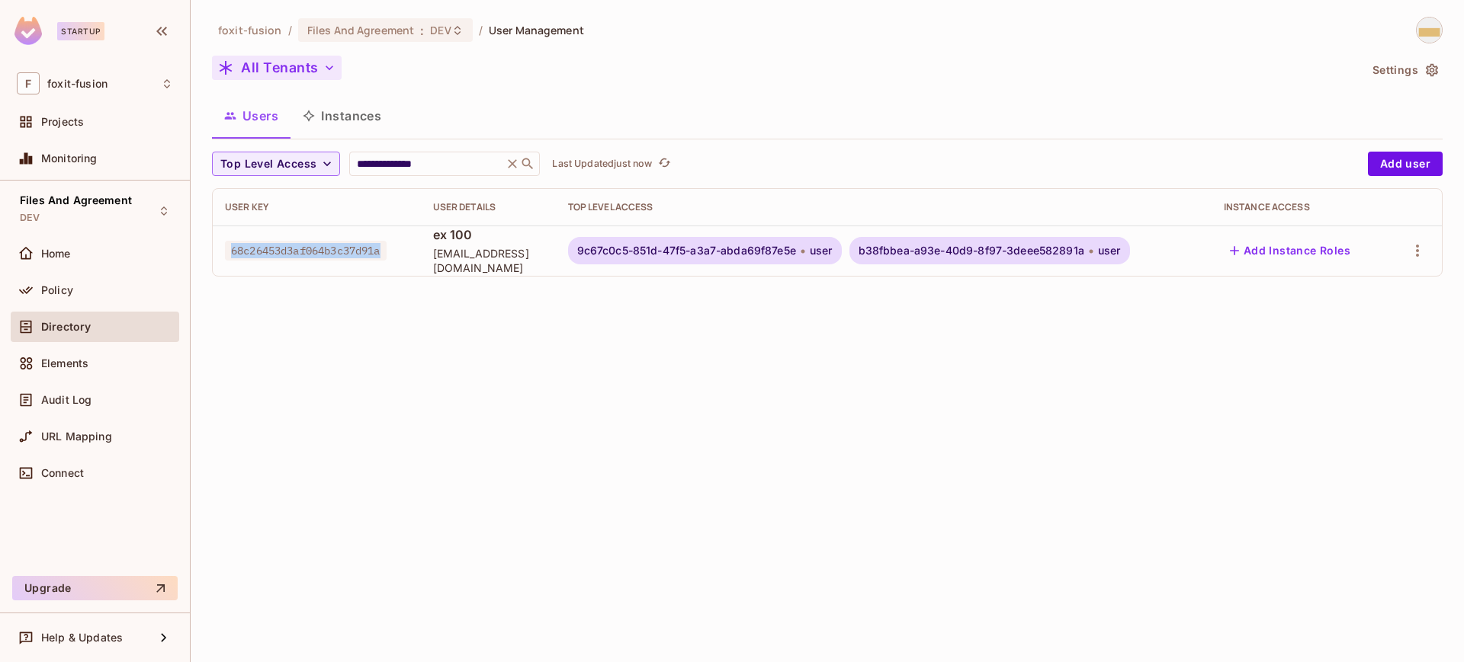
drag, startPoint x: 388, startPoint y: 249, endPoint x: 232, endPoint y: 253, distance: 155.6
click at [232, 253] on span "68c26453d3af064b3c37d91a" at bounding box center [306, 251] width 162 height 20
copy span "68c26453d3af064b3c37d91a"
click at [349, 353] on div "**********" at bounding box center [827, 331] width 1273 height 662
drag, startPoint x: 349, startPoint y: 353, endPoint x: 805, endPoint y: 389, distance: 457.3
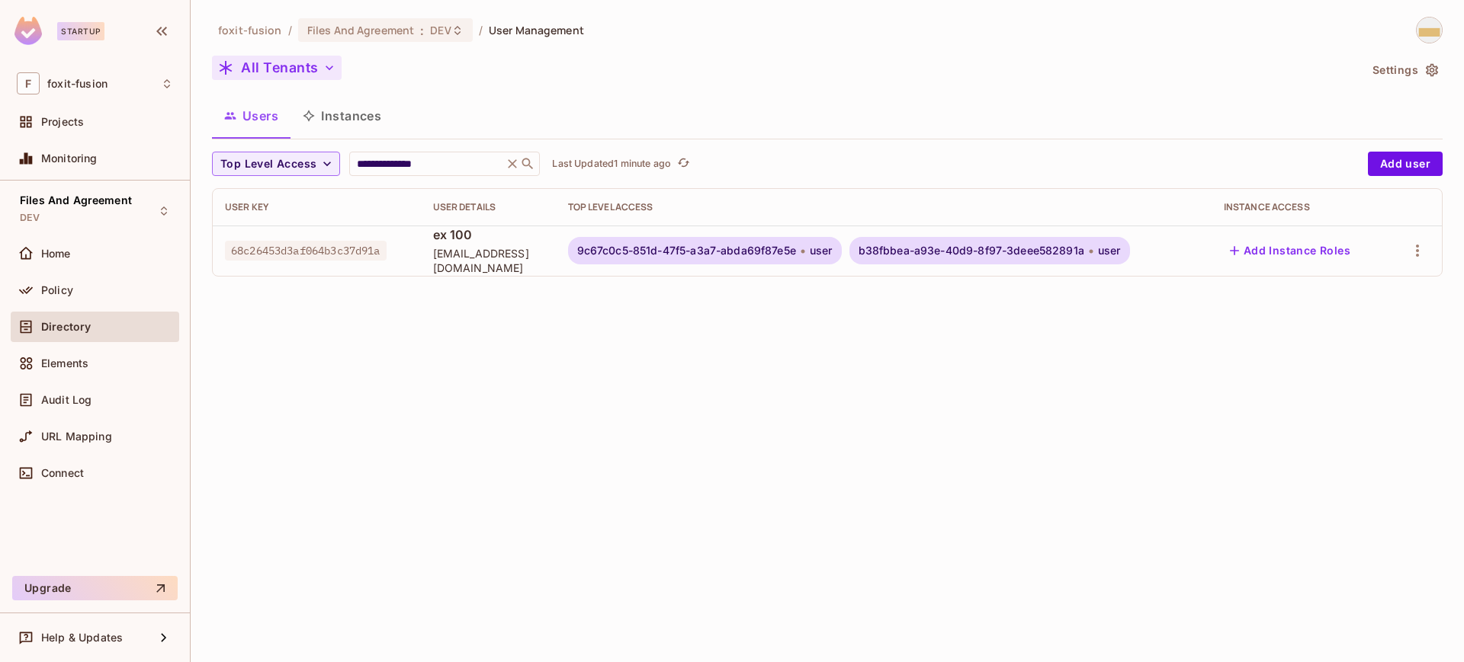
click at [805, 389] on div "**********" at bounding box center [827, 331] width 1273 height 662
click at [1430, 72] on icon "button" at bounding box center [1431, 70] width 15 height 15
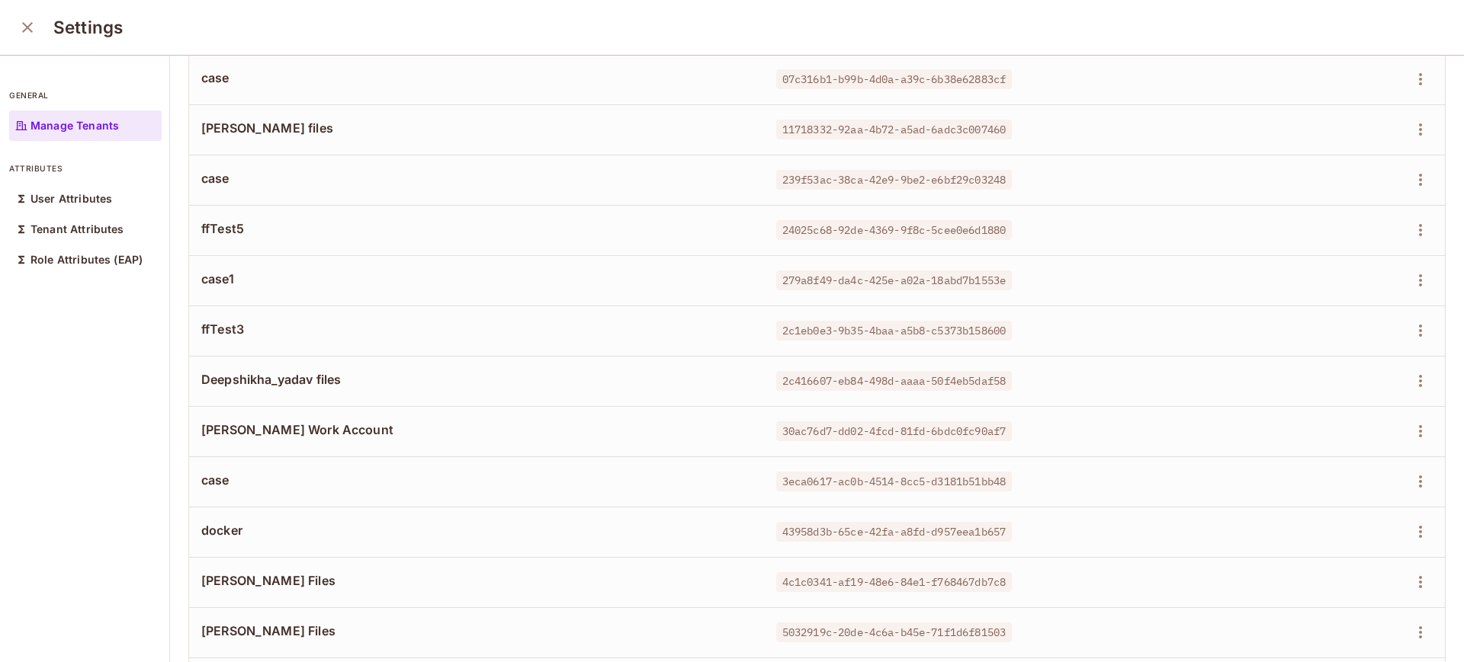
scroll to position [247, 0]
click at [1411, 282] on icon "button" at bounding box center [1420, 278] width 18 height 18
click at [96, 197] on div at bounding box center [732, 331] width 1464 height 662
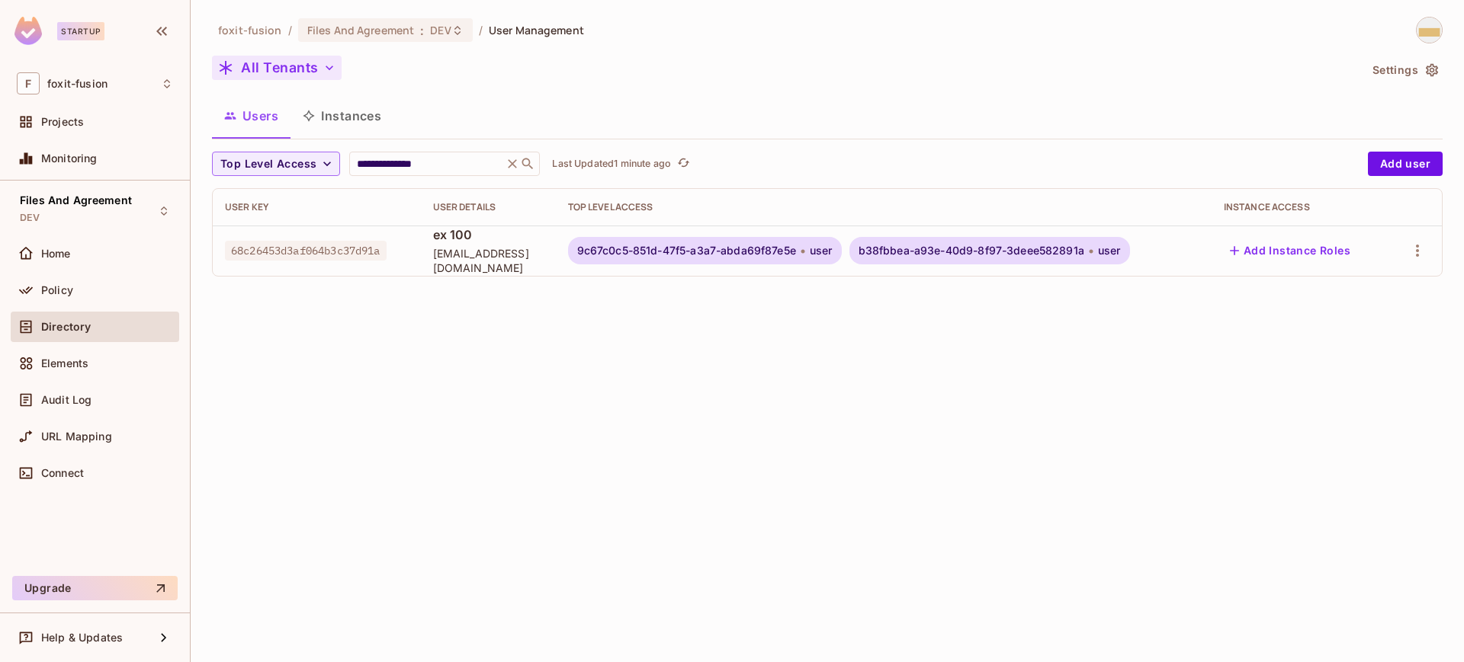
click at [1063, 255] on span "b38fbbea-a93e-40d9-8f97-3deee582891a" at bounding box center [971, 251] width 226 height 12
click at [1401, 172] on button "Add user" at bounding box center [1405, 164] width 75 height 24
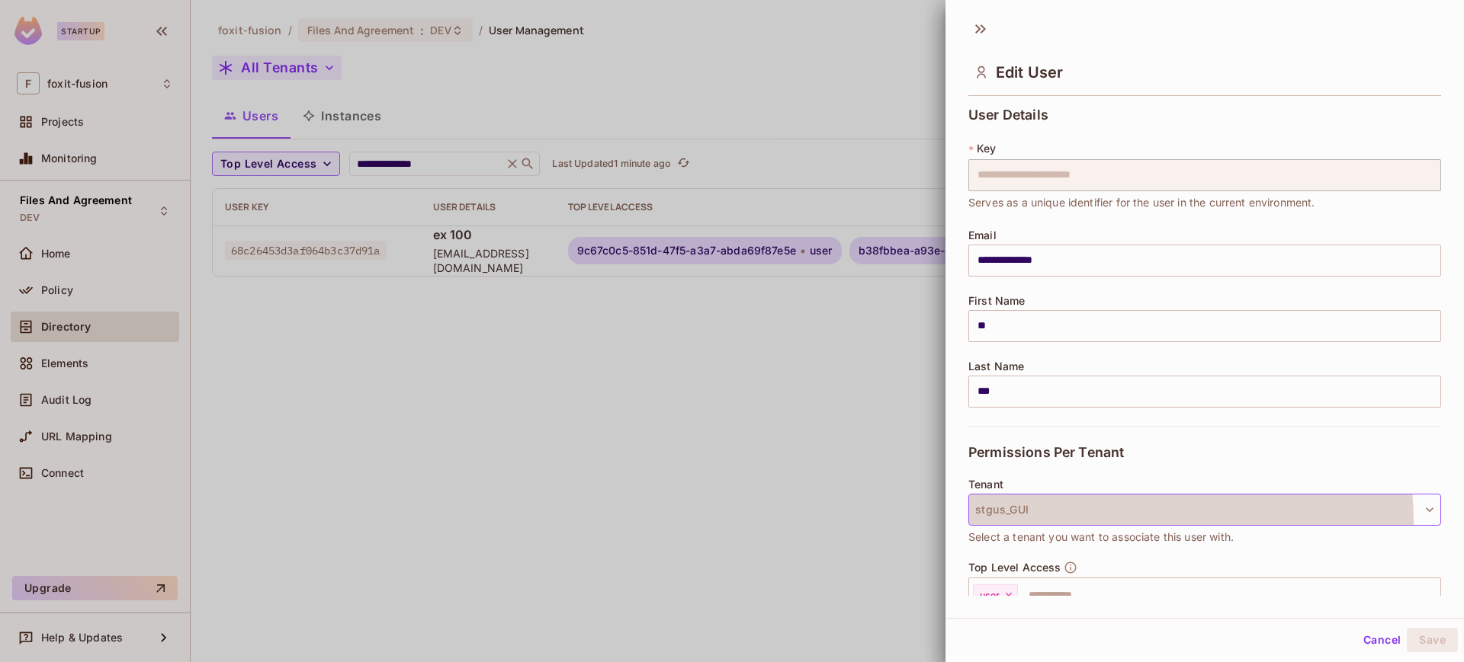
click at [1034, 524] on button "stgus_GUI" at bounding box center [1204, 510] width 473 height 32
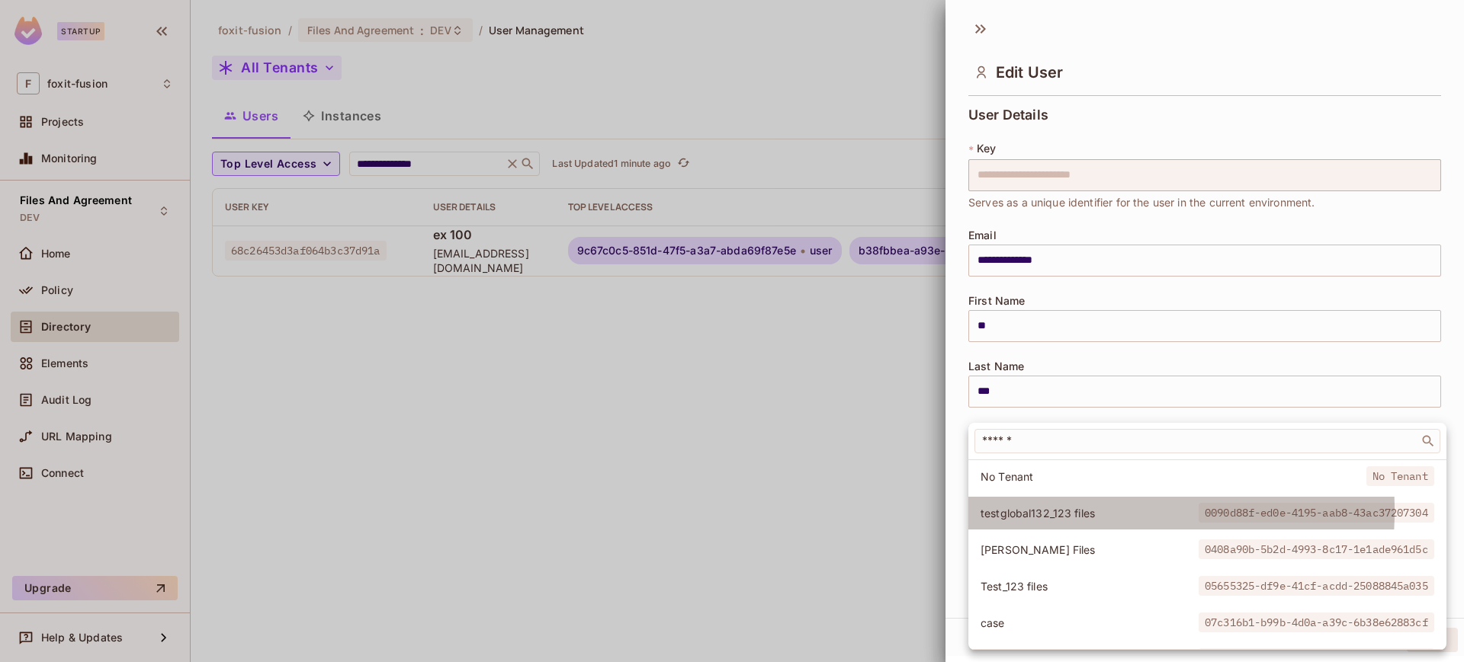
click at [1034, 524] on li "testglobal132_123 files 0090d88f-ed0e-4195-aab8-43ac37207304" at bounding box center [1207, 513] width 478 height 33
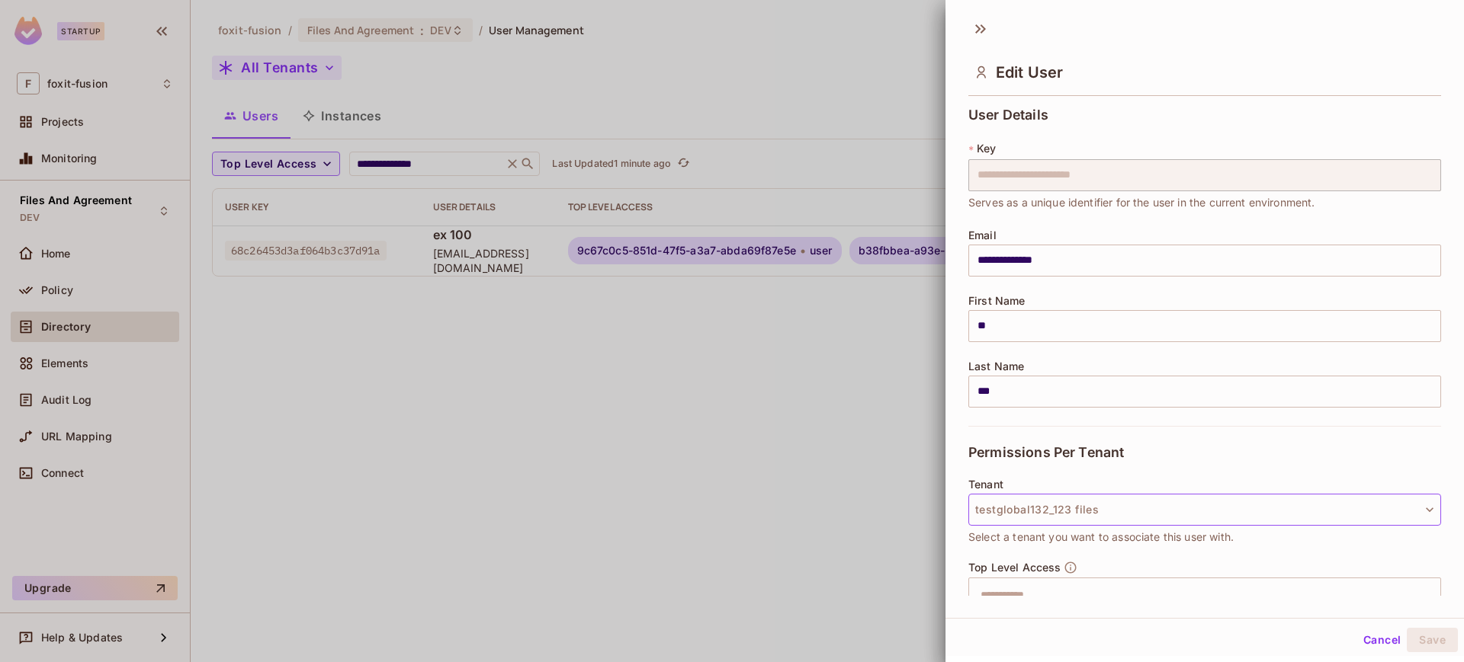
click at [1051, 518] on button "testglobal132_123 files" at bounding box center [1204, 510] width 473 height 32
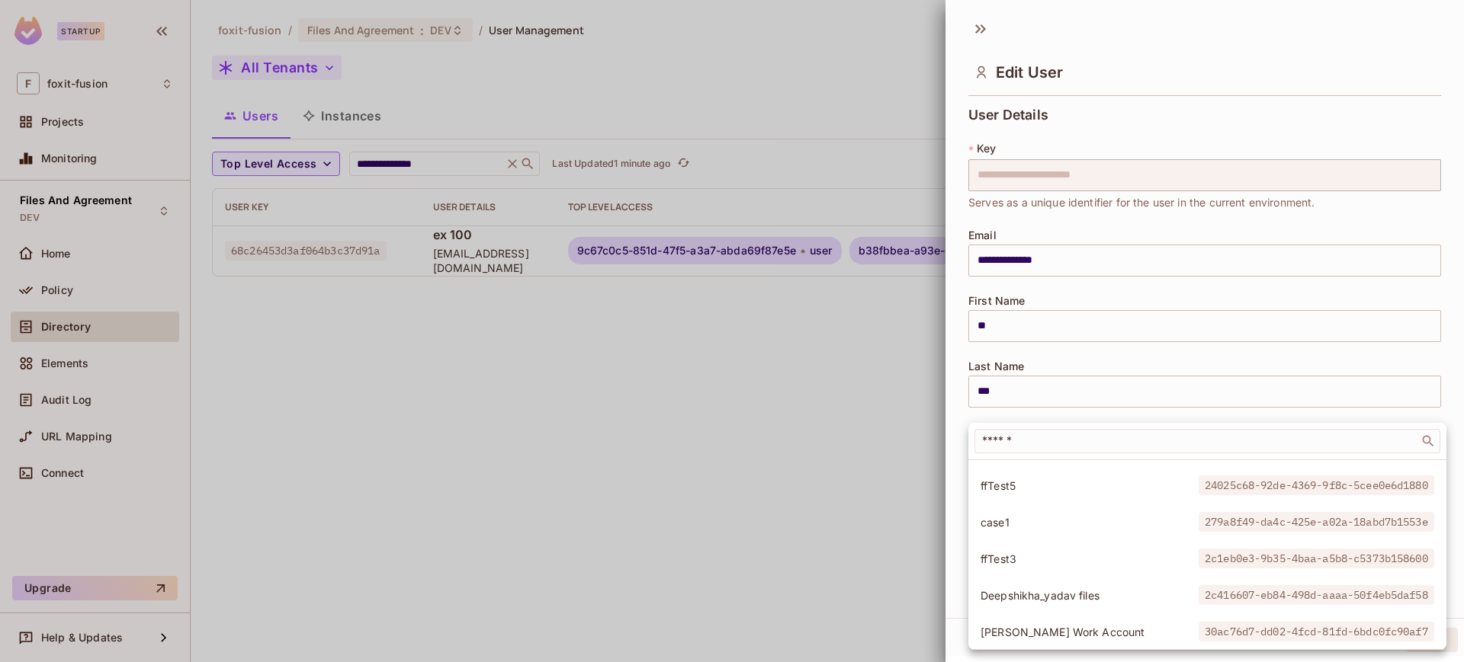
scroll to position [246, 0]
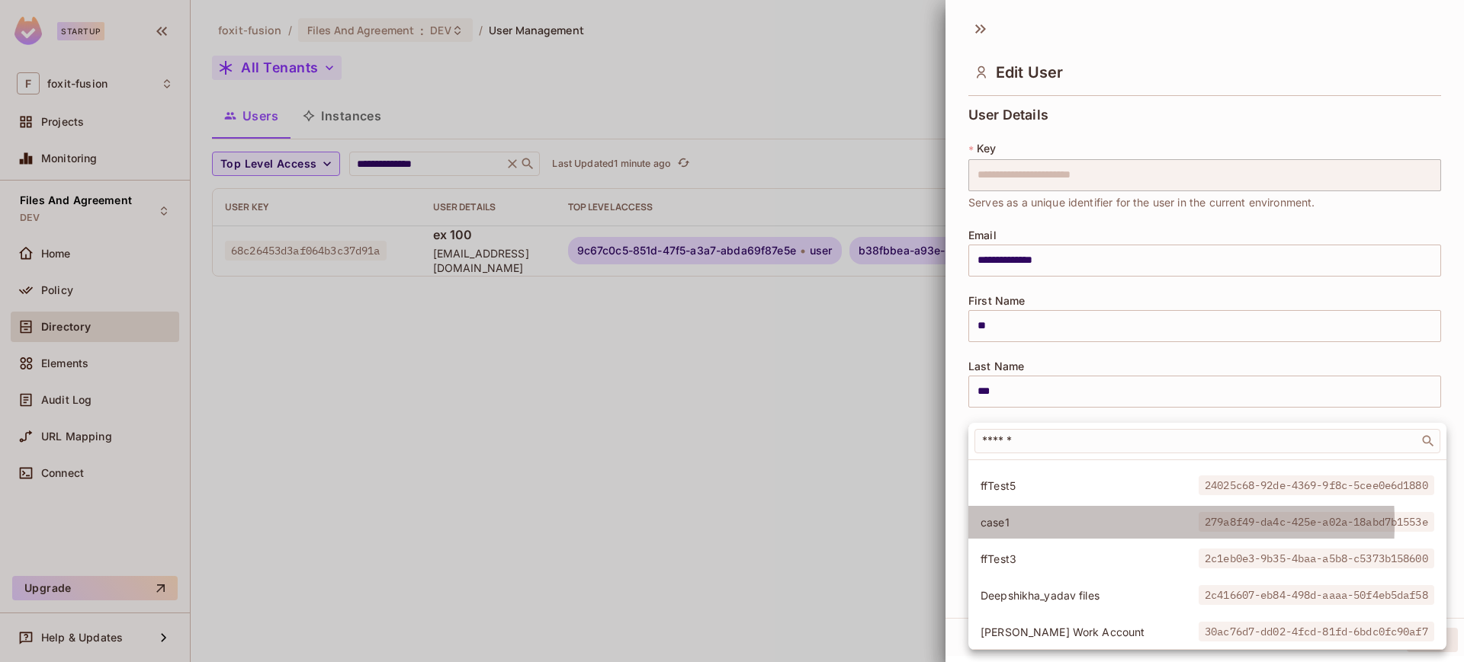
click at [1041, 523] on span "case1" at bounding box center [1089, 522] width 218 height 14
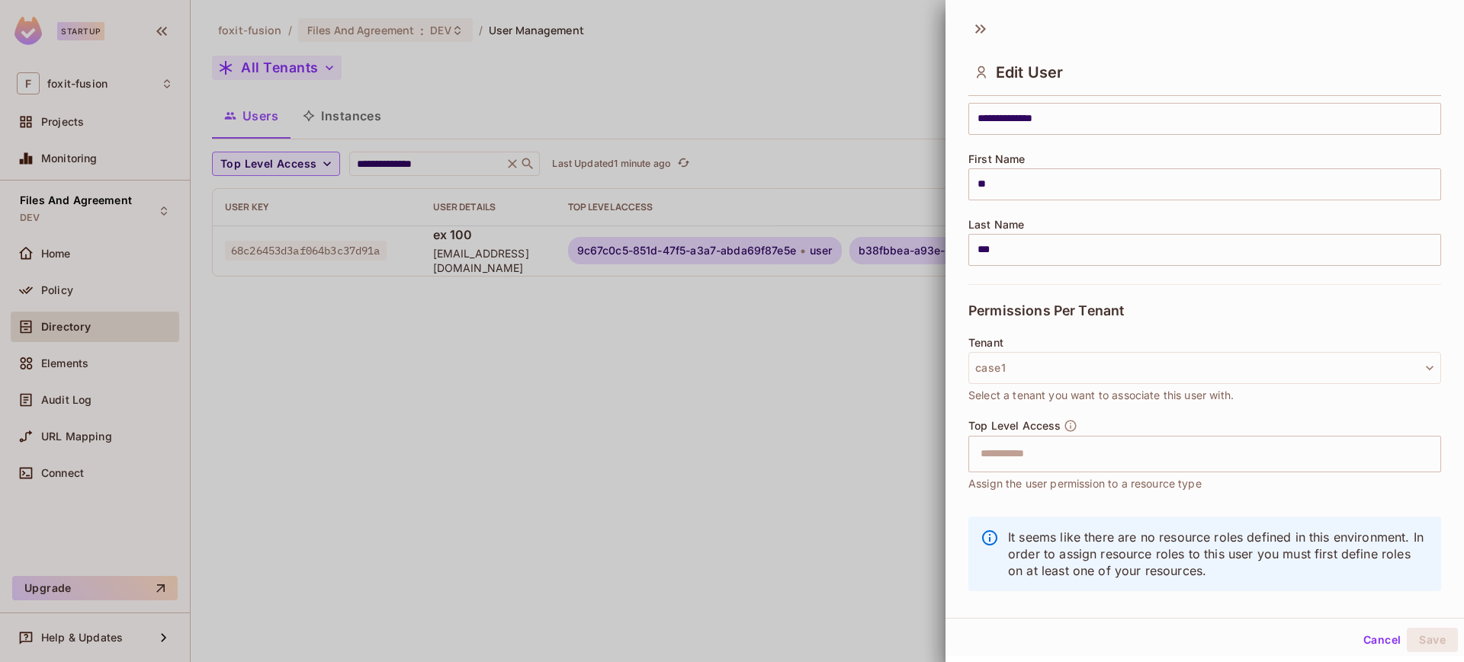
scroll to position [143, 0]
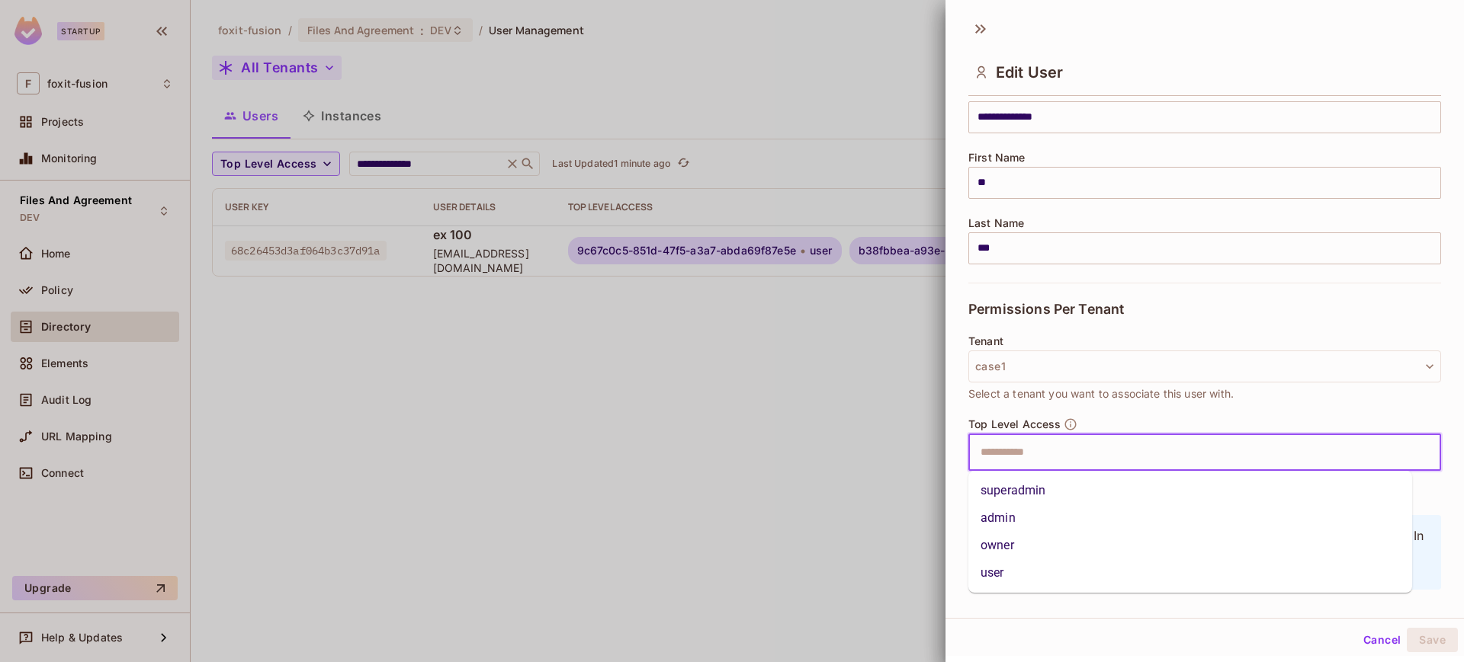
click at [1092, 439] on input "text" at bounding box center [1191, 453] width 440 height 30
click at [1011, 563] on li "user" at bounding box center [1190, 573] width 444 height 27
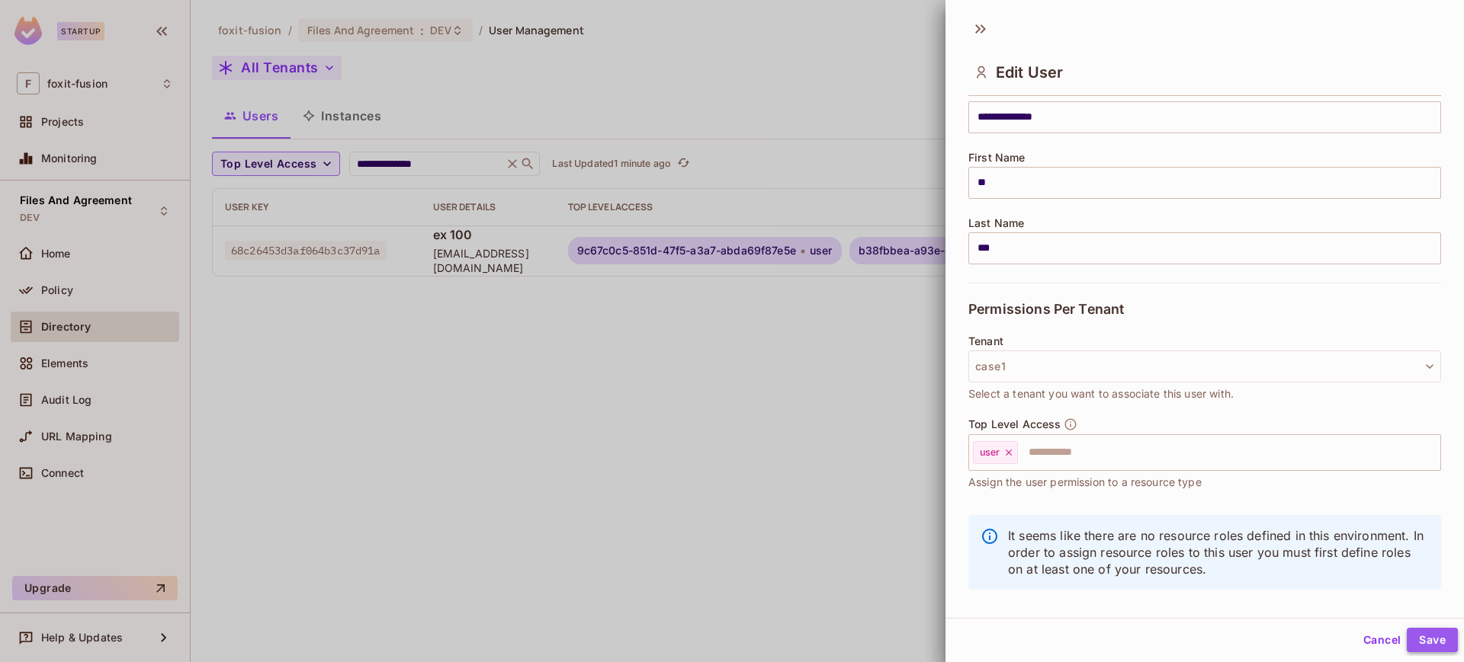
click at [1418, 633] on button "Save" at bounding box center [1431, 640] width 51 height 24
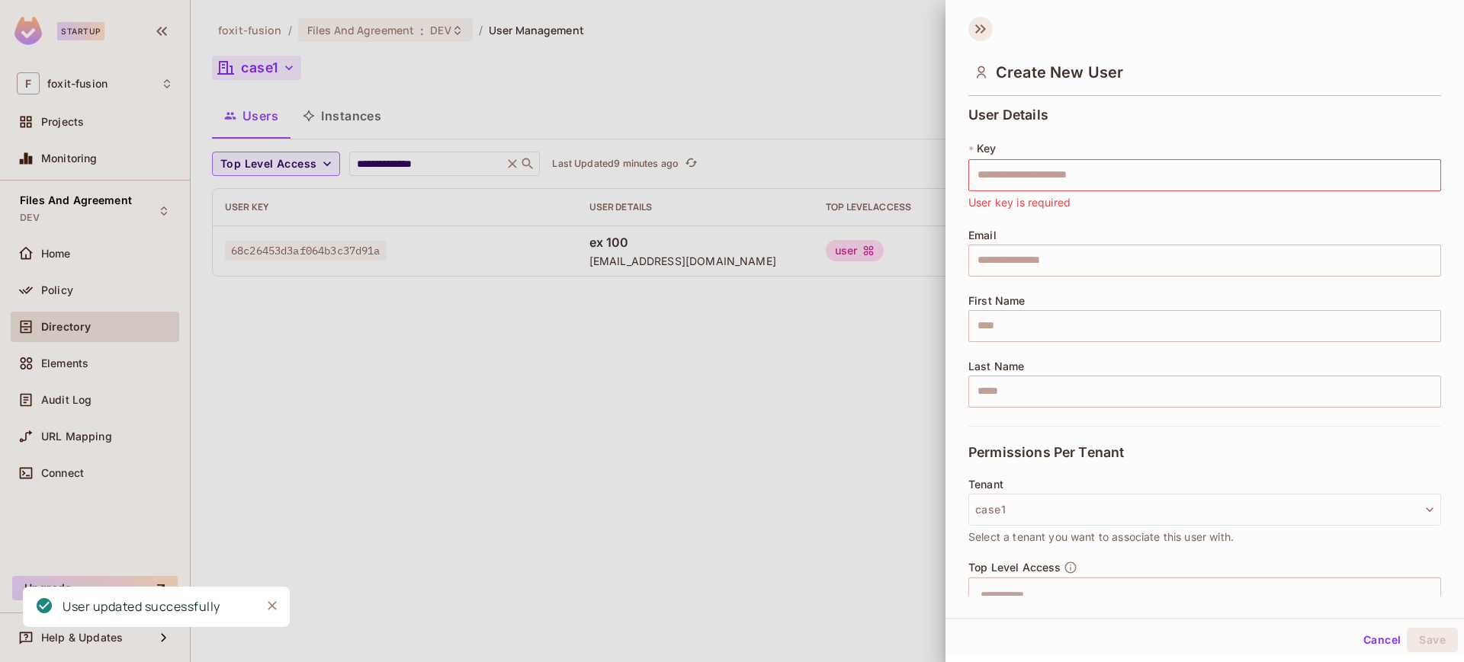
click at [985, 29] on icon at bounding box center [982, 28] width 5 height 9
